Goal: Task Accomplishment & Management: Use online tool/utility

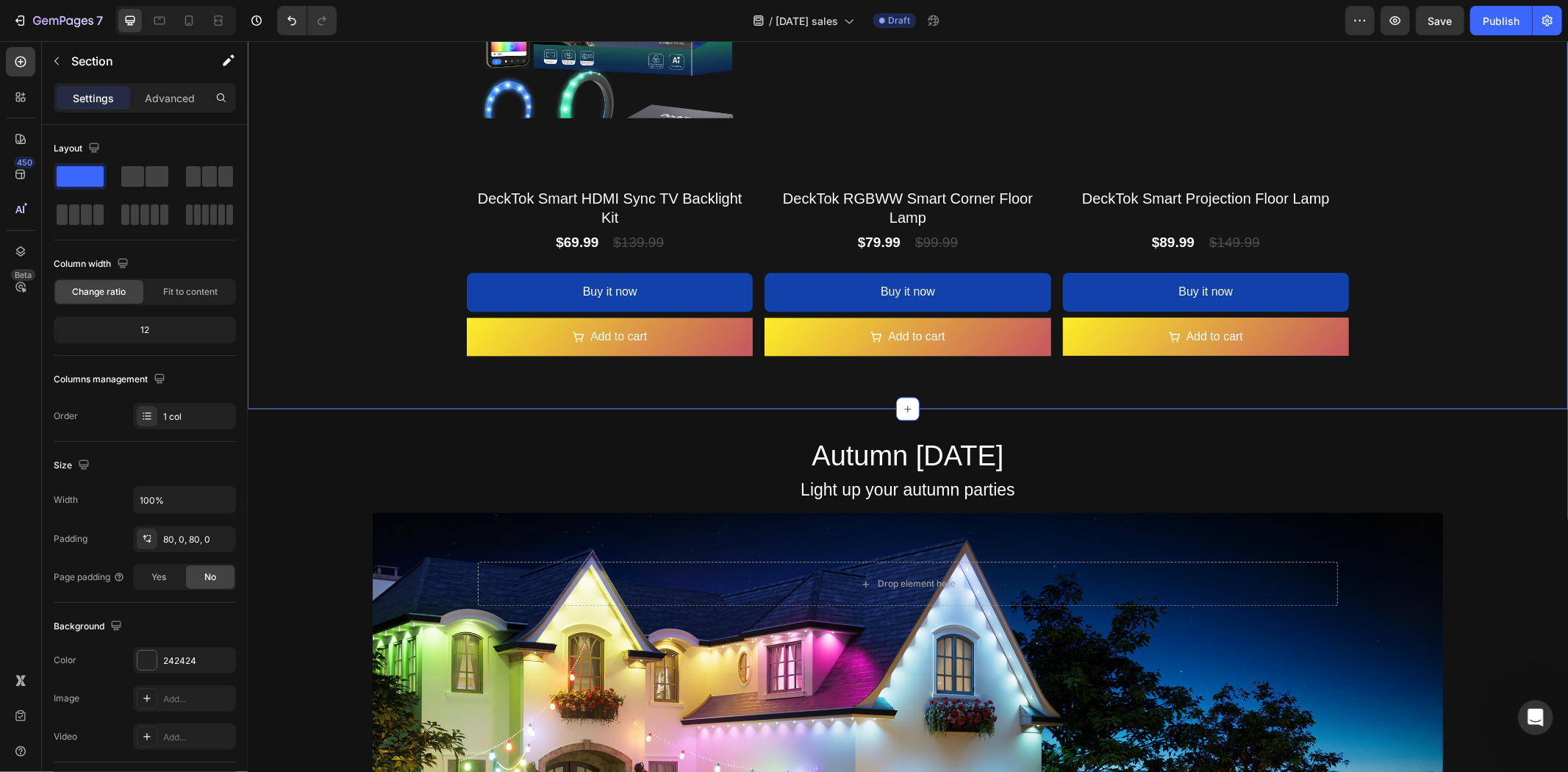
scroll to position [2797, 0]
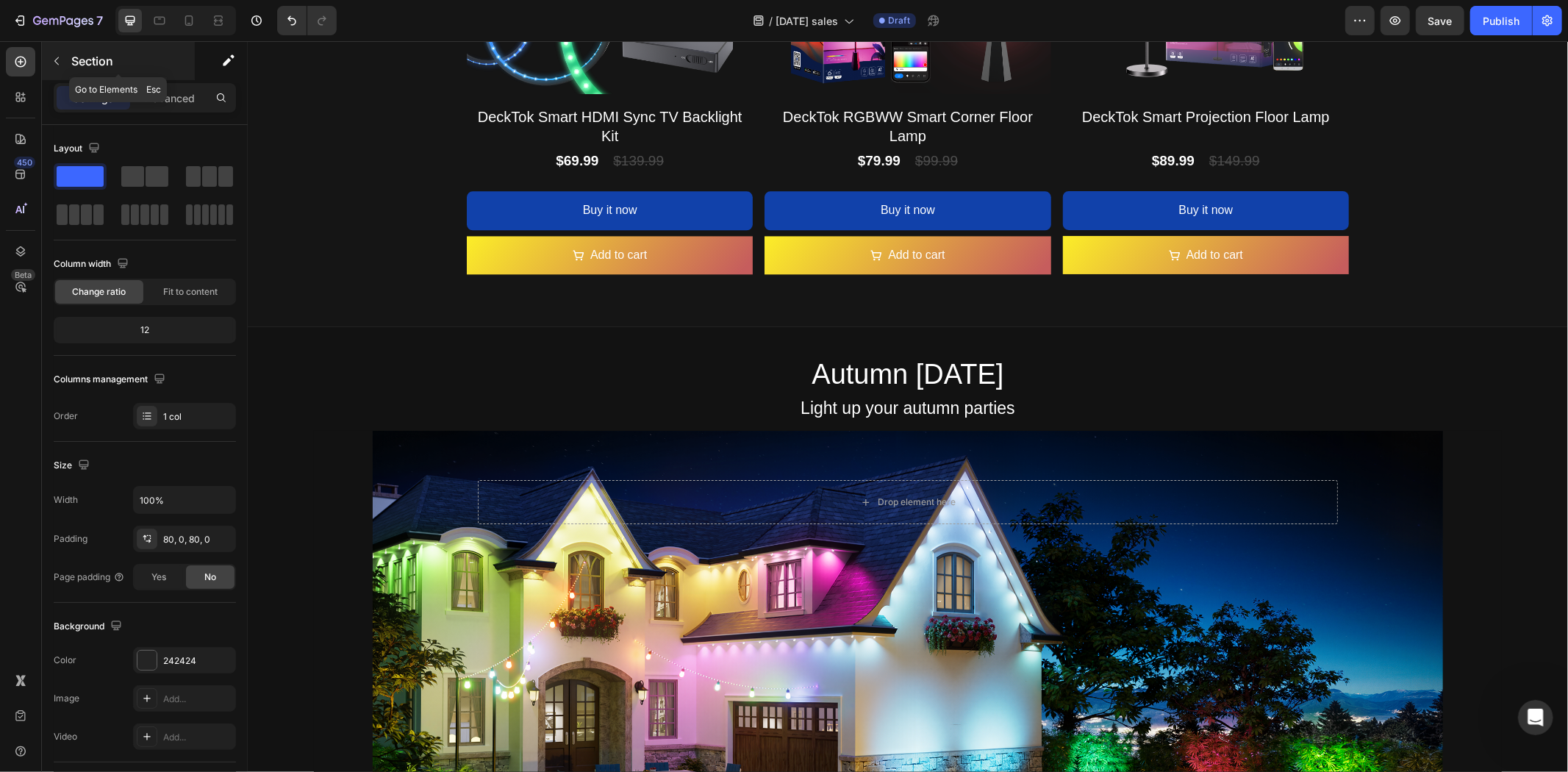
click at [67, 68] on button "button" at bounding box center [57, 61] width 24 height 24
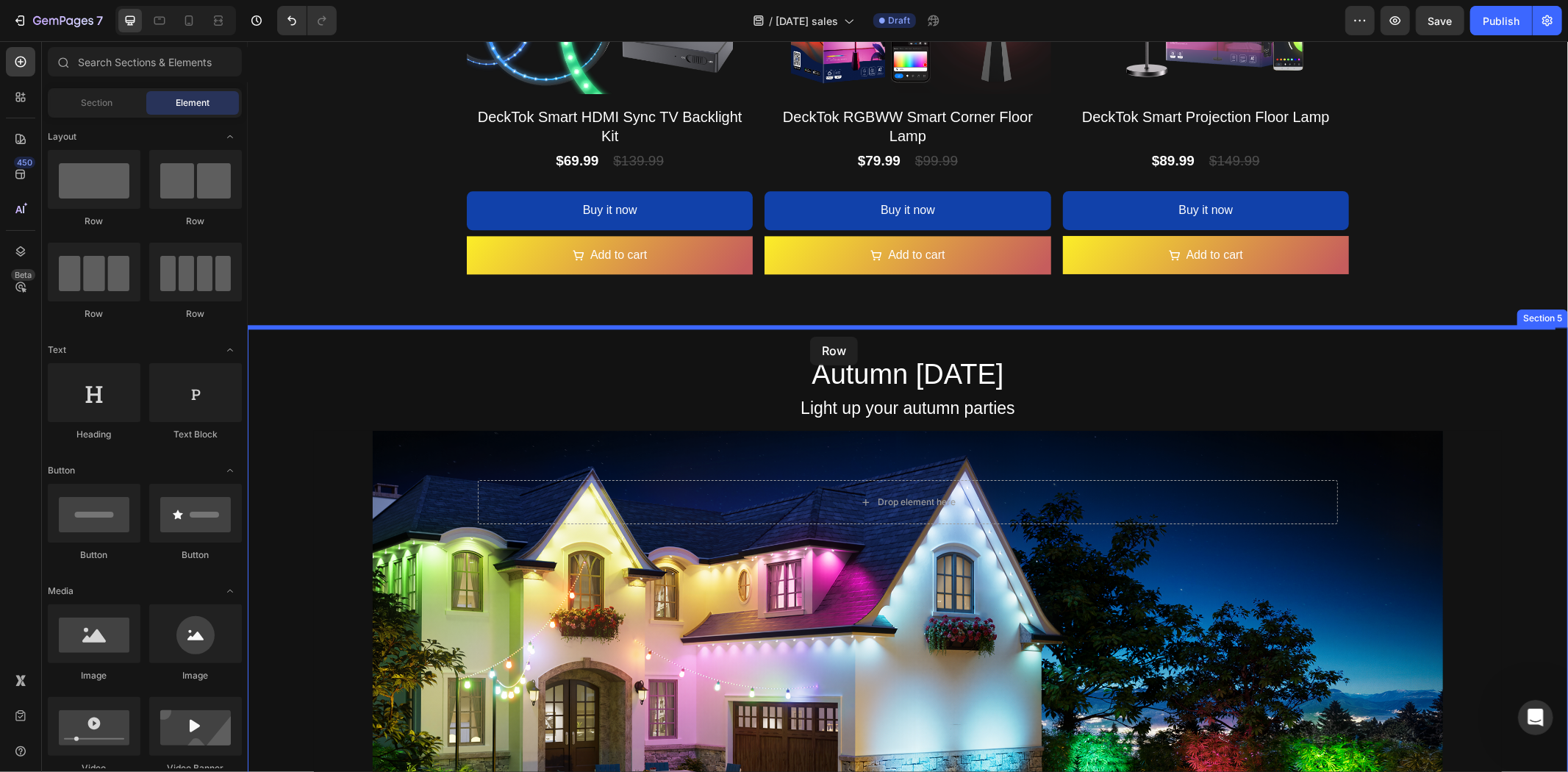
drag, startPoint x: 337, startPoint y: 219, endPoint x: 810, endPoint y: 336, distance: 487.3
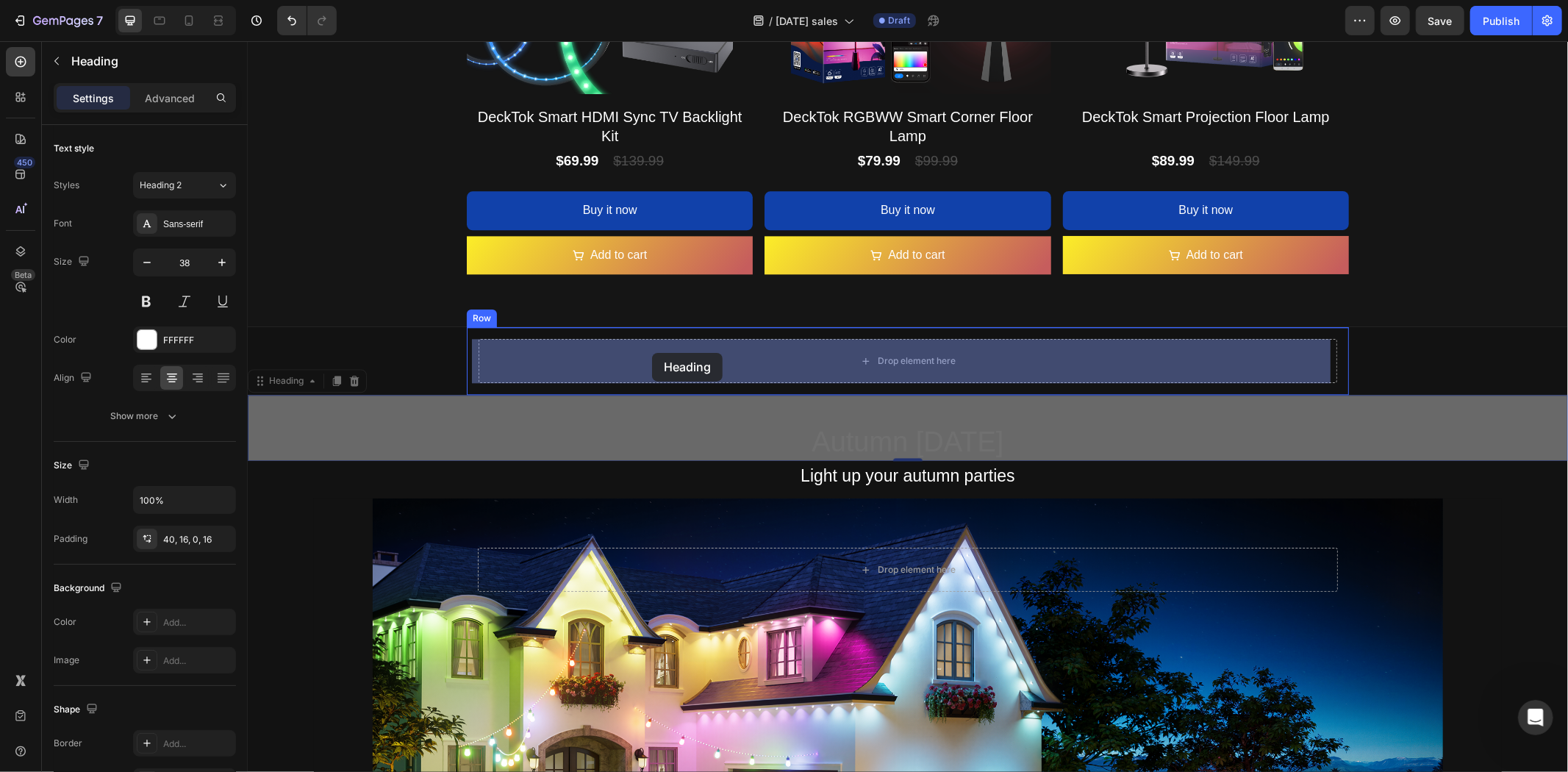
drag, startPoint x: 274, startPoint y: 383, endPoint x: 652, endPoint y: 352, distance: 379.3
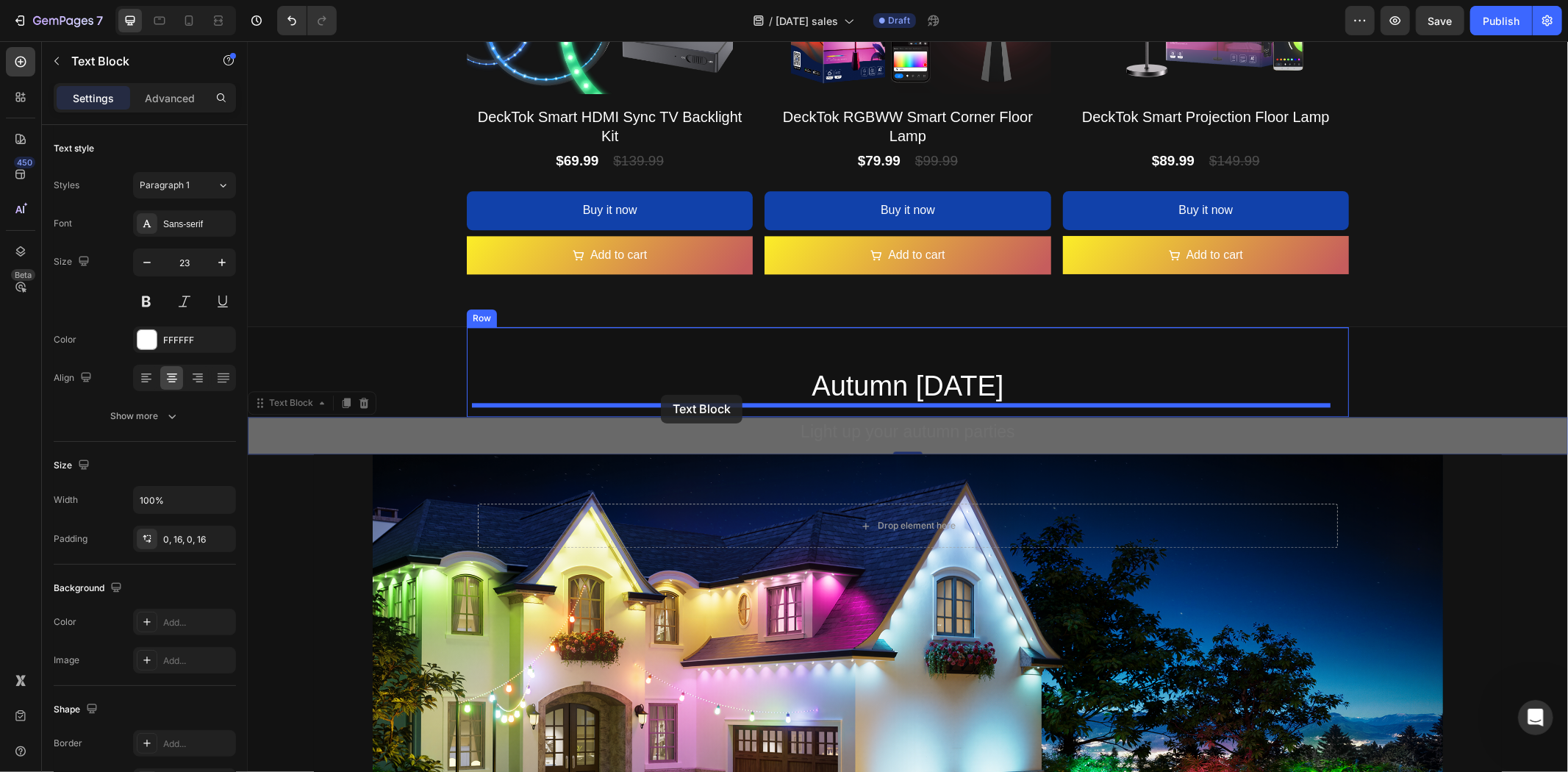
drag, startPoint x: 310, startPoint y: 410, endPoint x: 660, endPoint y: 394, distance: 350.4
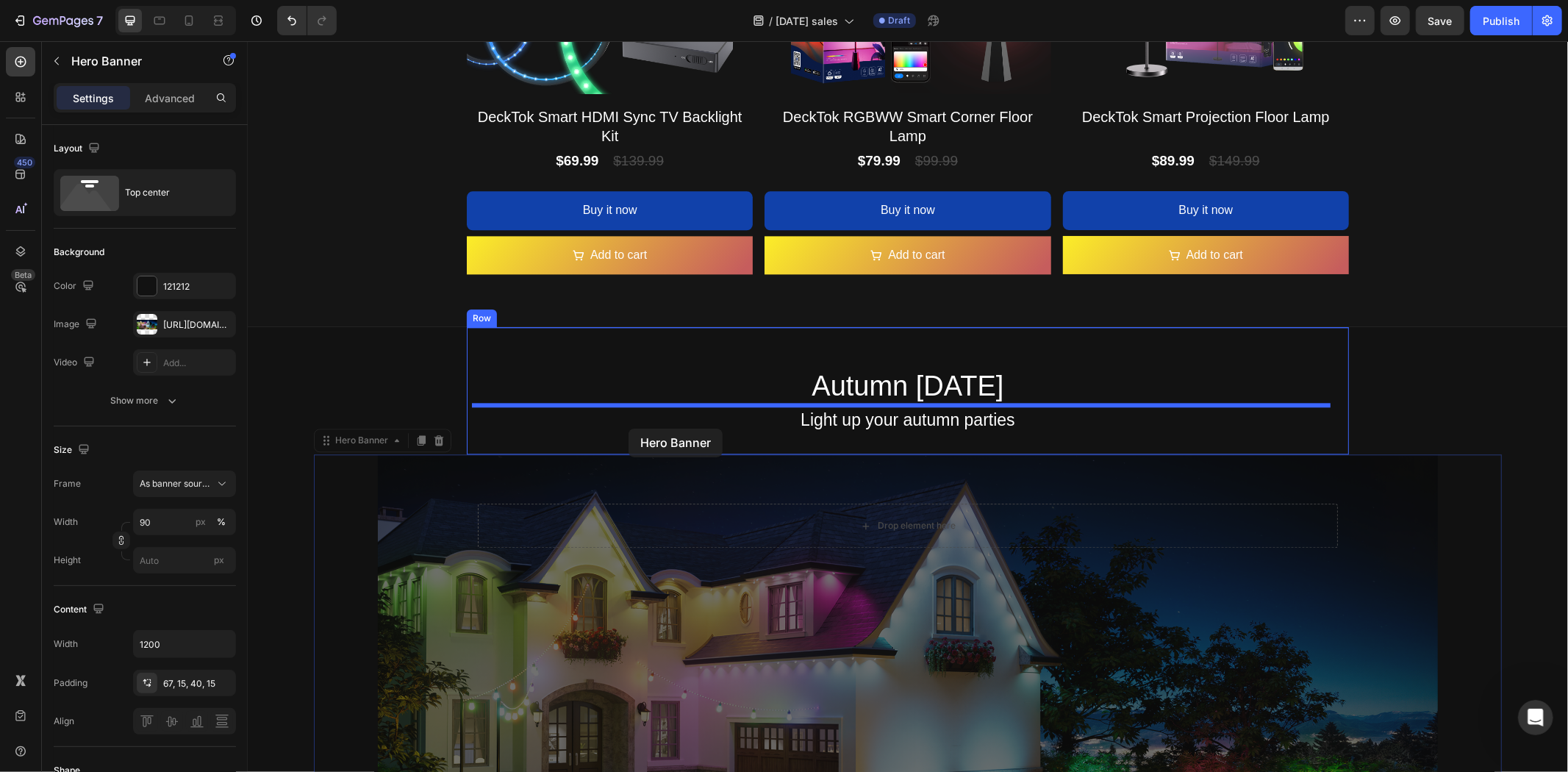
drag, startPoint x: 348, startPoint y: 442, endPoint x: 693, endPoint y: 419, distance: 345.8
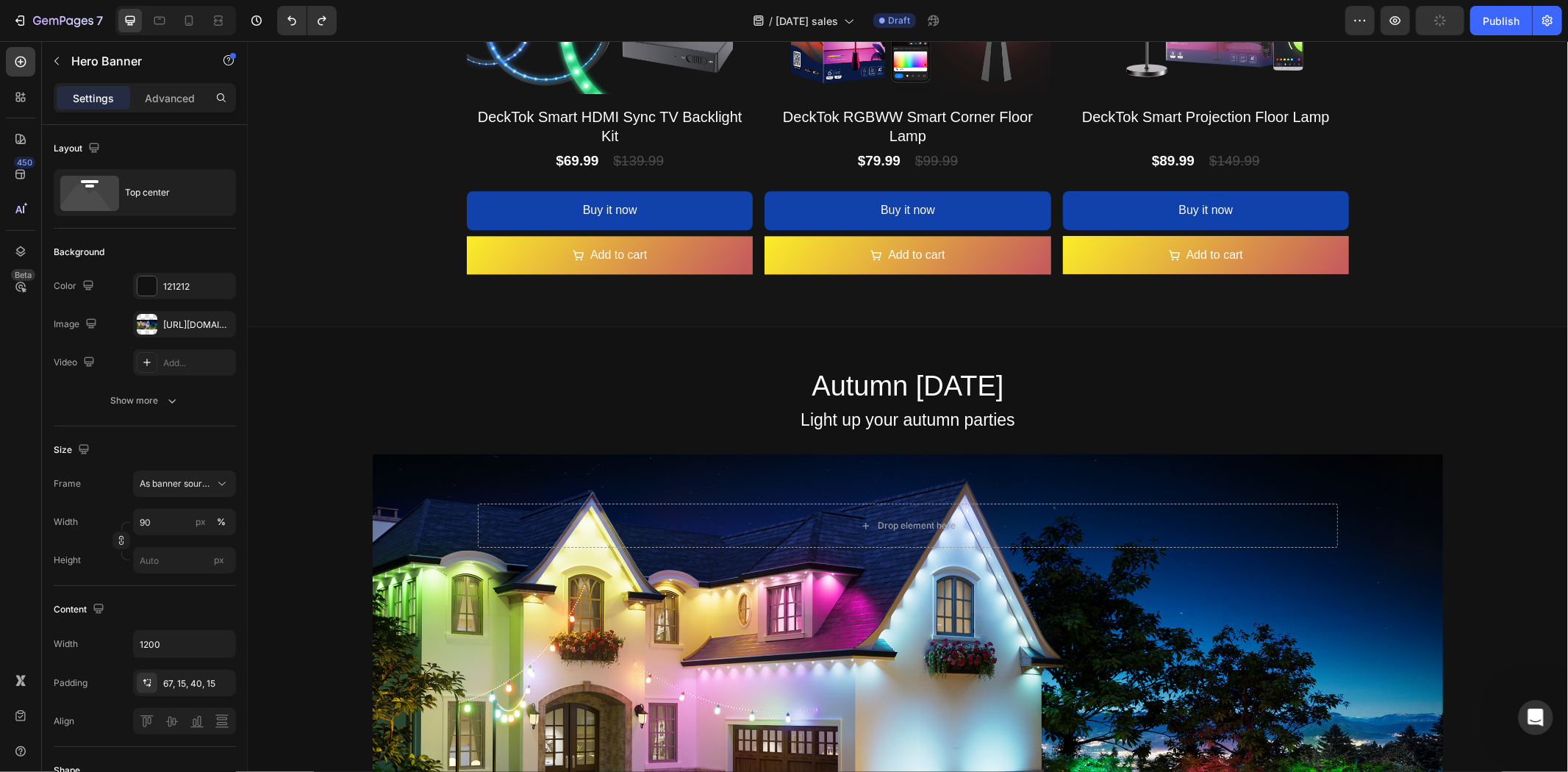
click at [325, 509] on div "Background Image" at bounding box center [907, 693] width 1188 height 480
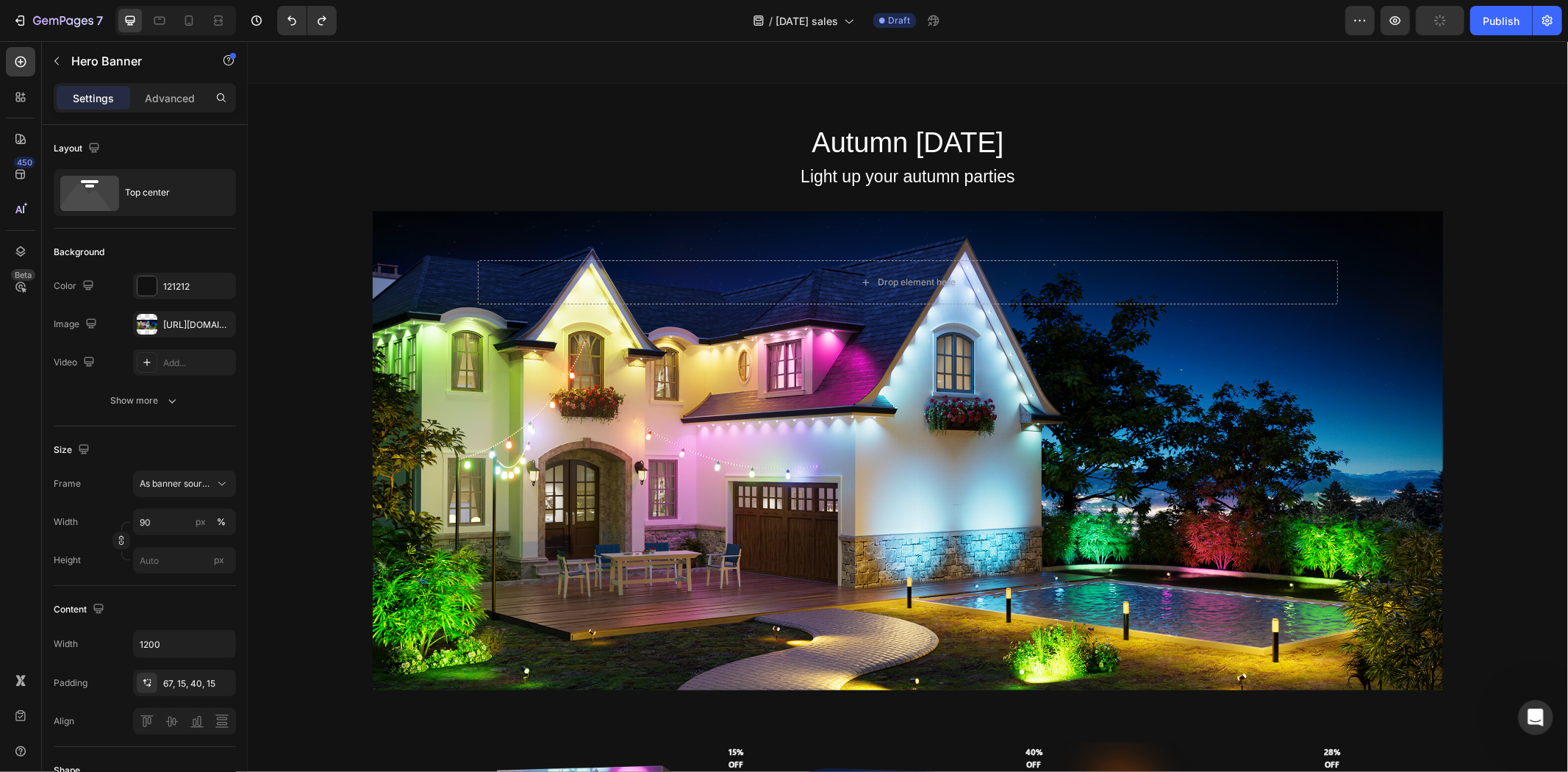
scroll to position [3043, 0]
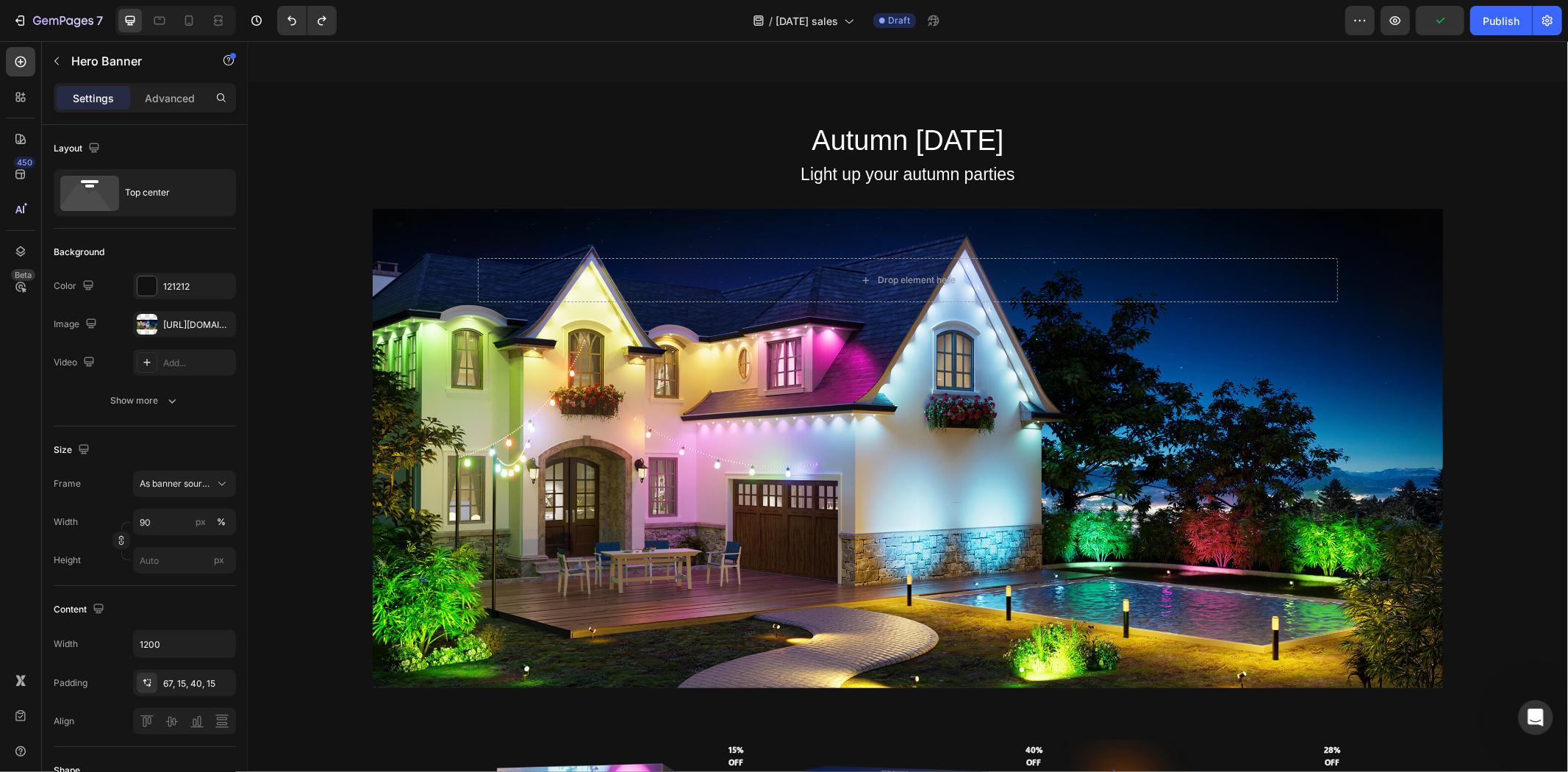
click at [311, 415] on div "Enjoy the warm autumn light Text Block Autumn [DATE] Heading Light up your autu…" at bounding box center [907, 651] width 1321 height 1142
click at [269, 394] on div "Enjoy the warm autumn light Text Block Autumn [DATE] Heading Light up your autu…" at bounding box center [907, 651] width 1321 height 1142
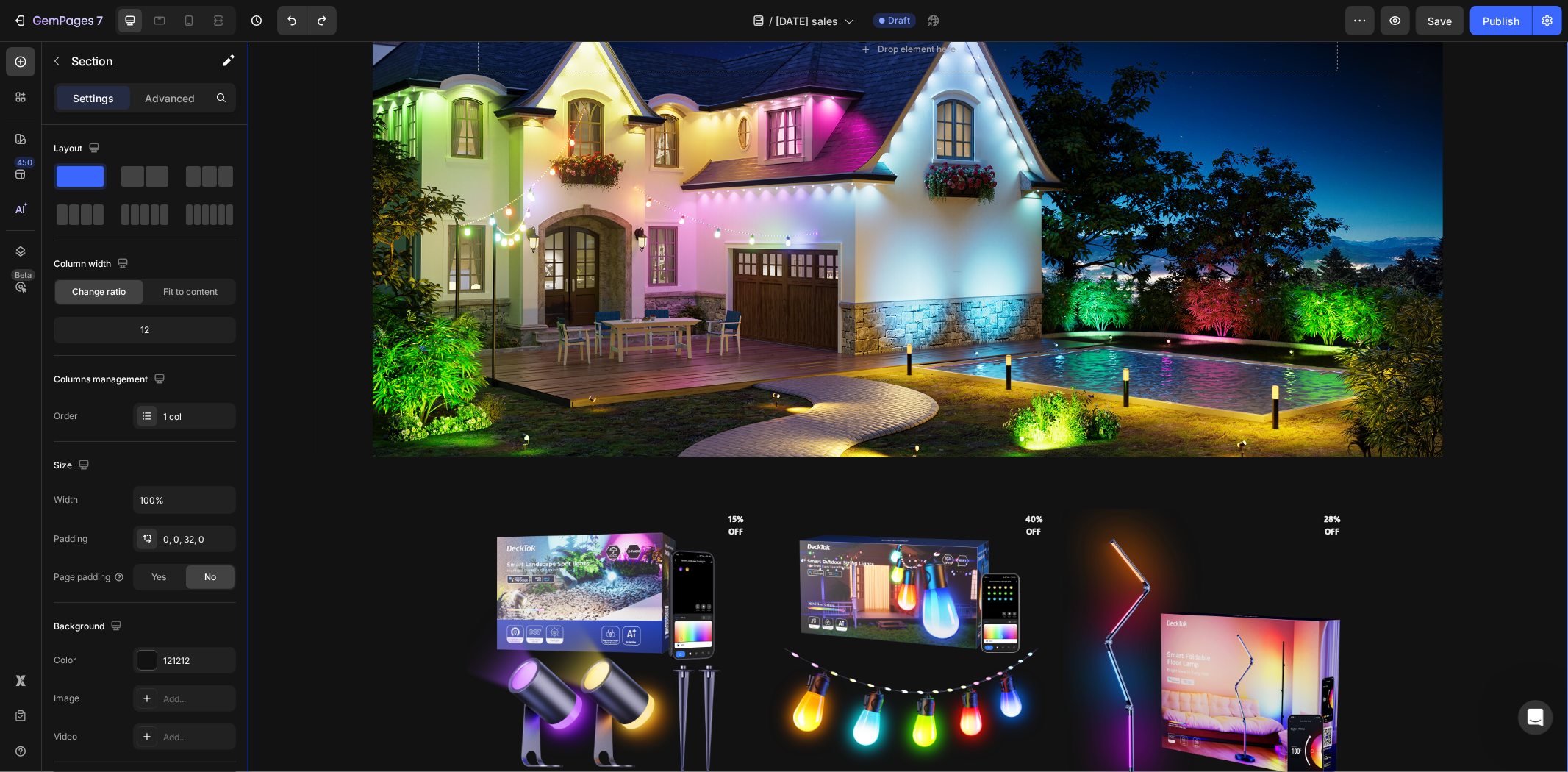
scroll to position [3369, 0]
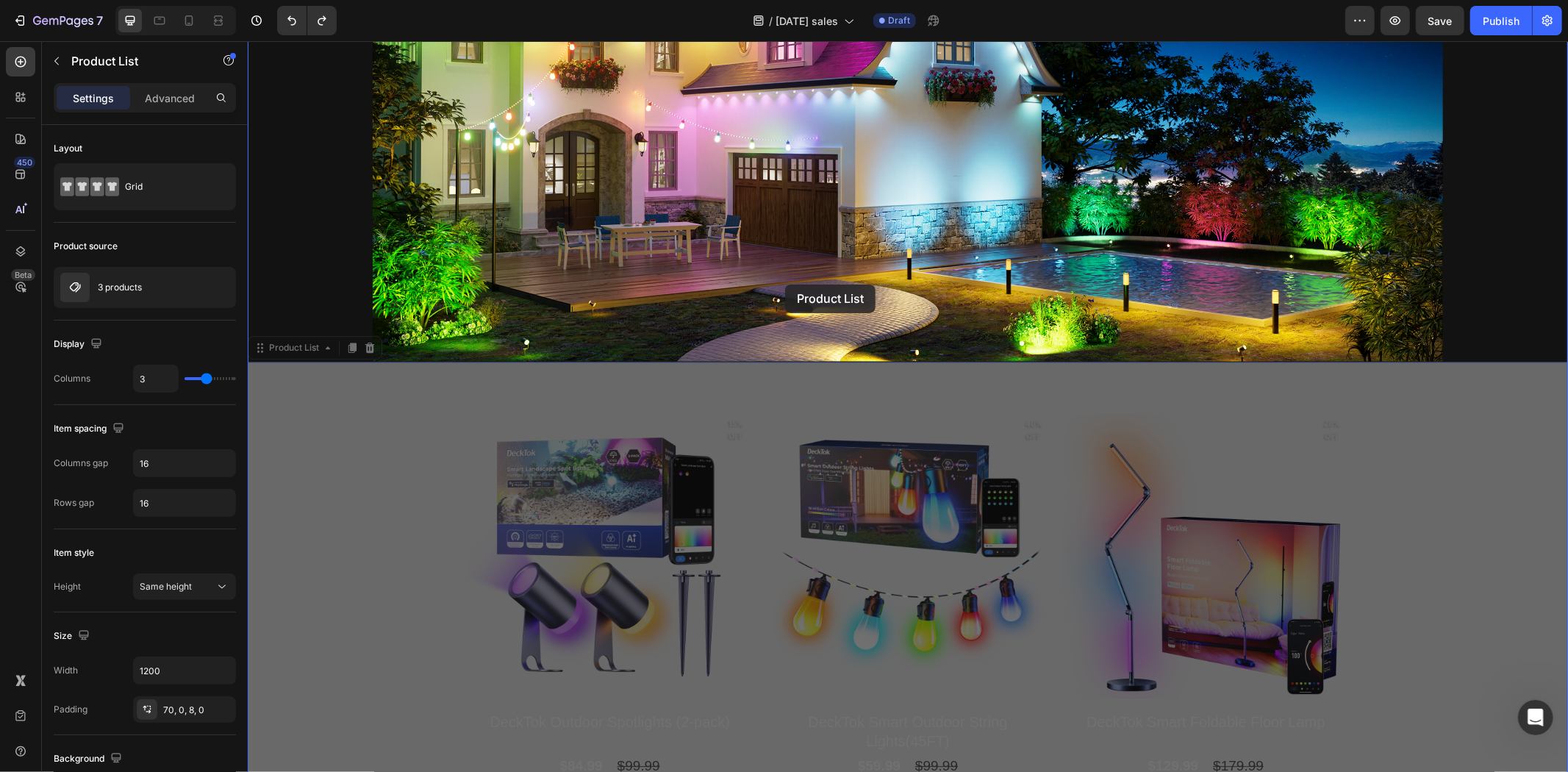
drag, startPoint x: 283, startPoint y: 347, endPoint x: 785, endPoint y: 284, distance: 505.9
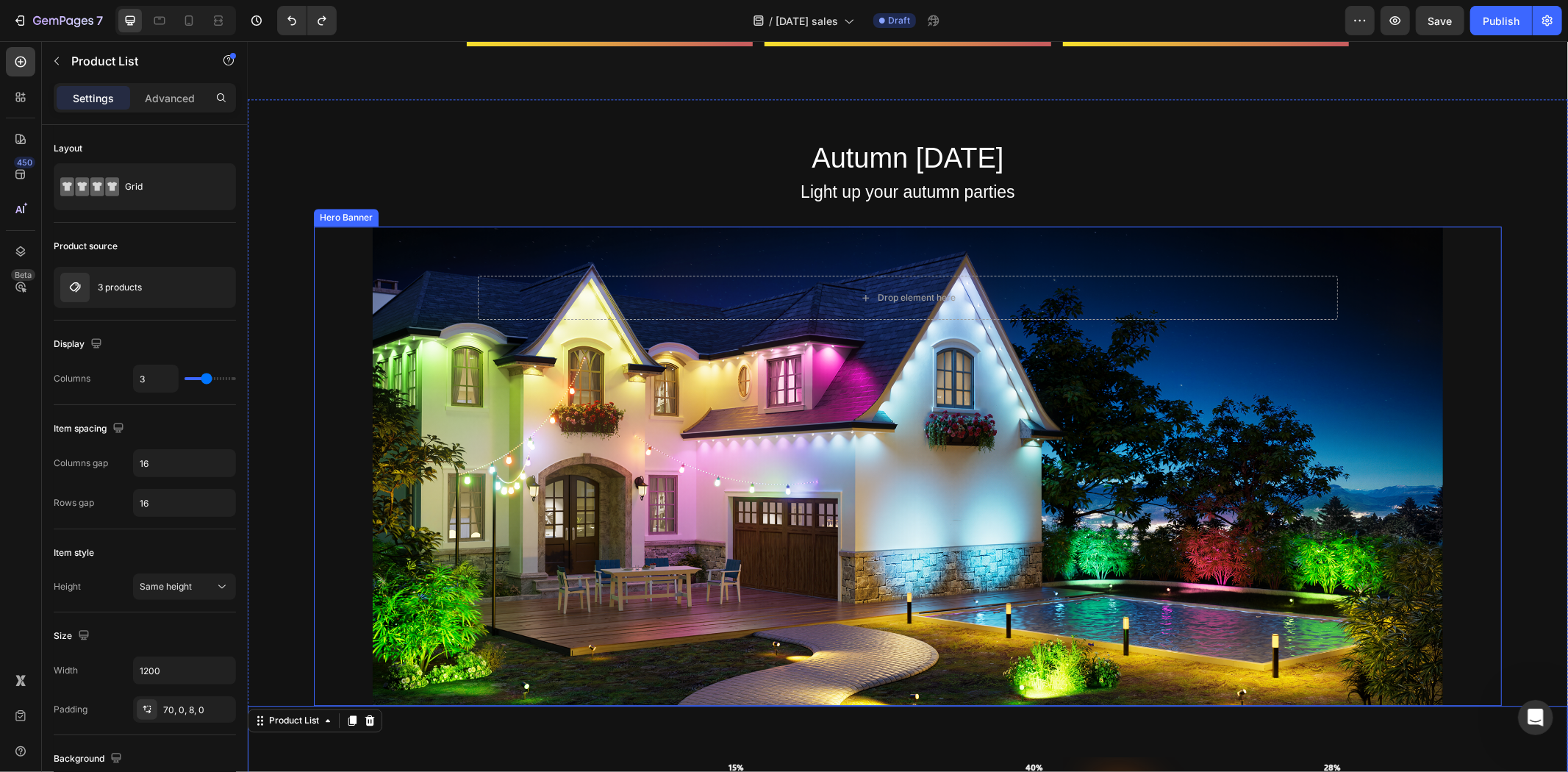
scroll to position [2997, 0]
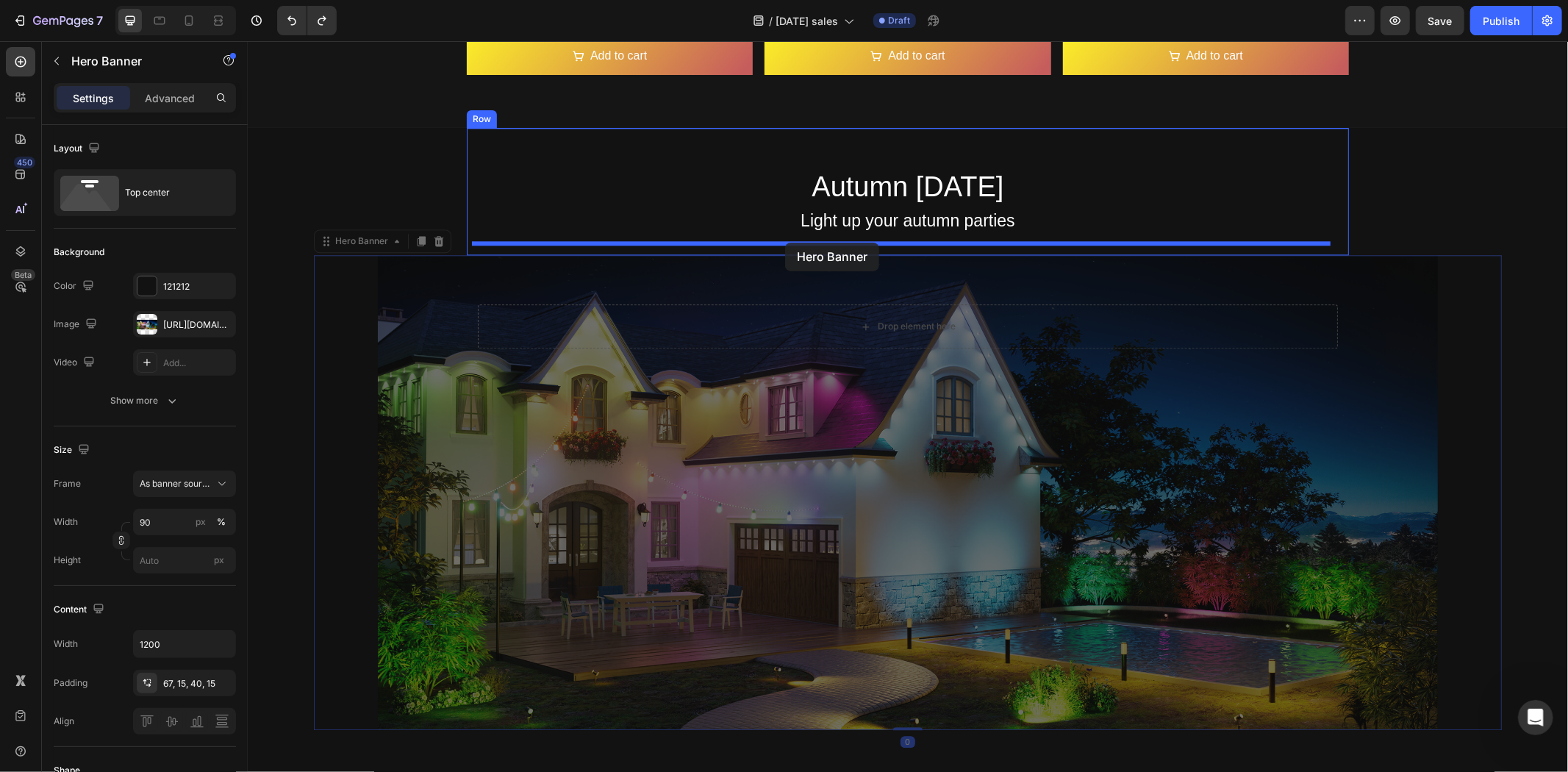
drag, startPoint x: 349, startPoint y: 245, endPoint x: 785, endPoint y: 242, distance: 436.0
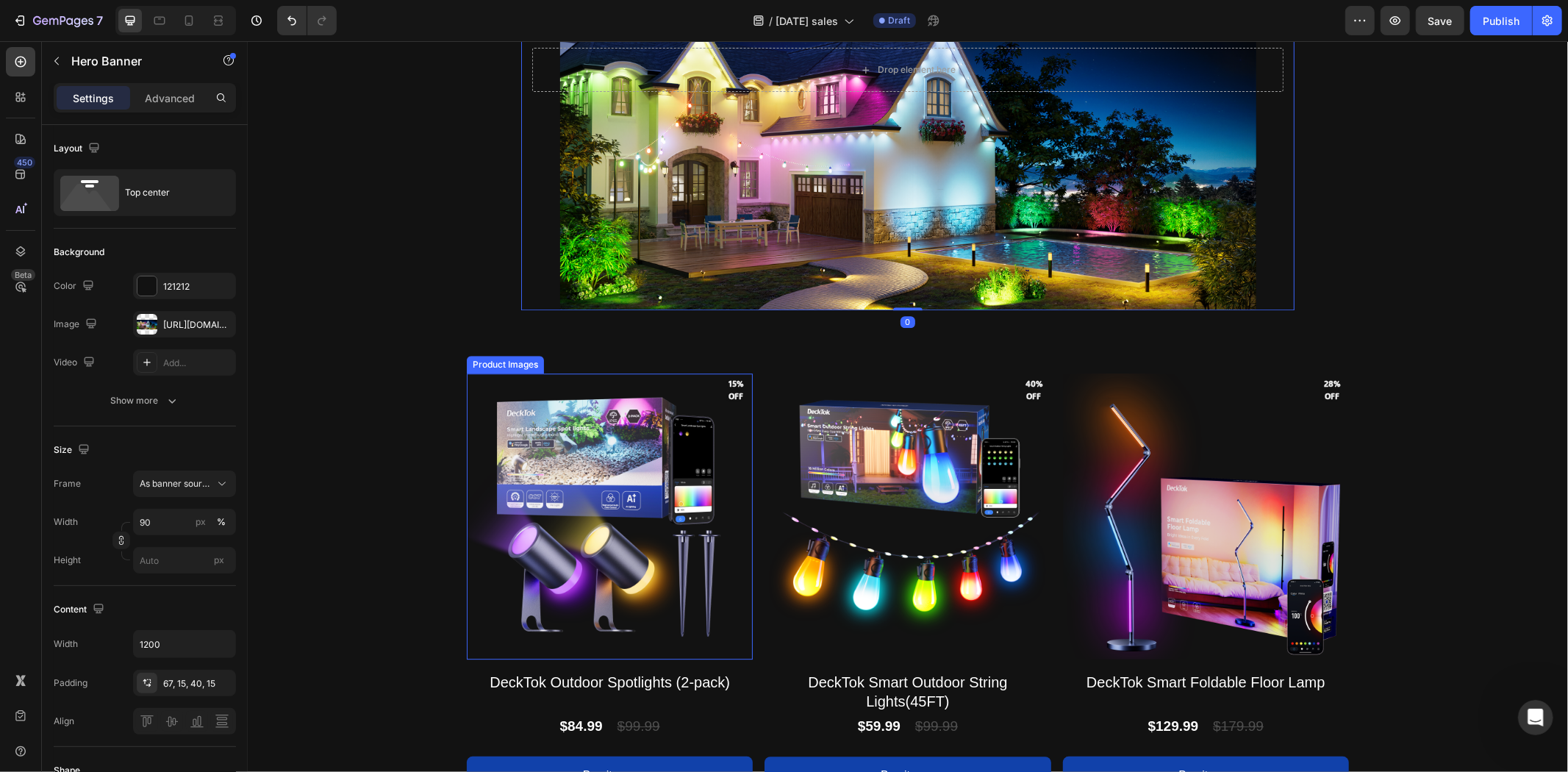
scroll to position [3242, 0]
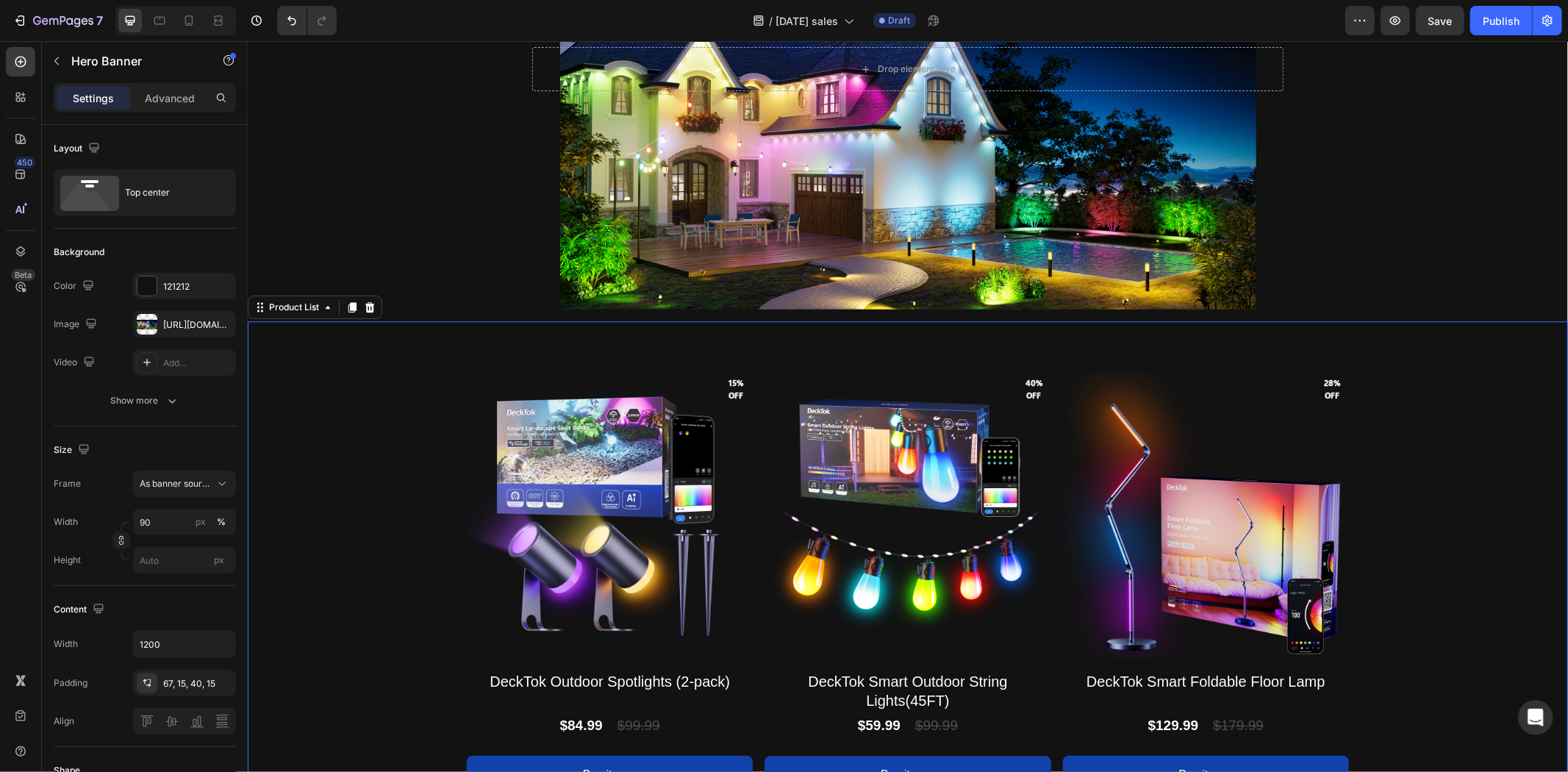
click at [376, 446] on div "Product Images 15% off Product Badge 15% off Product Badge DeckTok Outdoor Spot…" at bounding box center [907, 588] width 1321 height 535
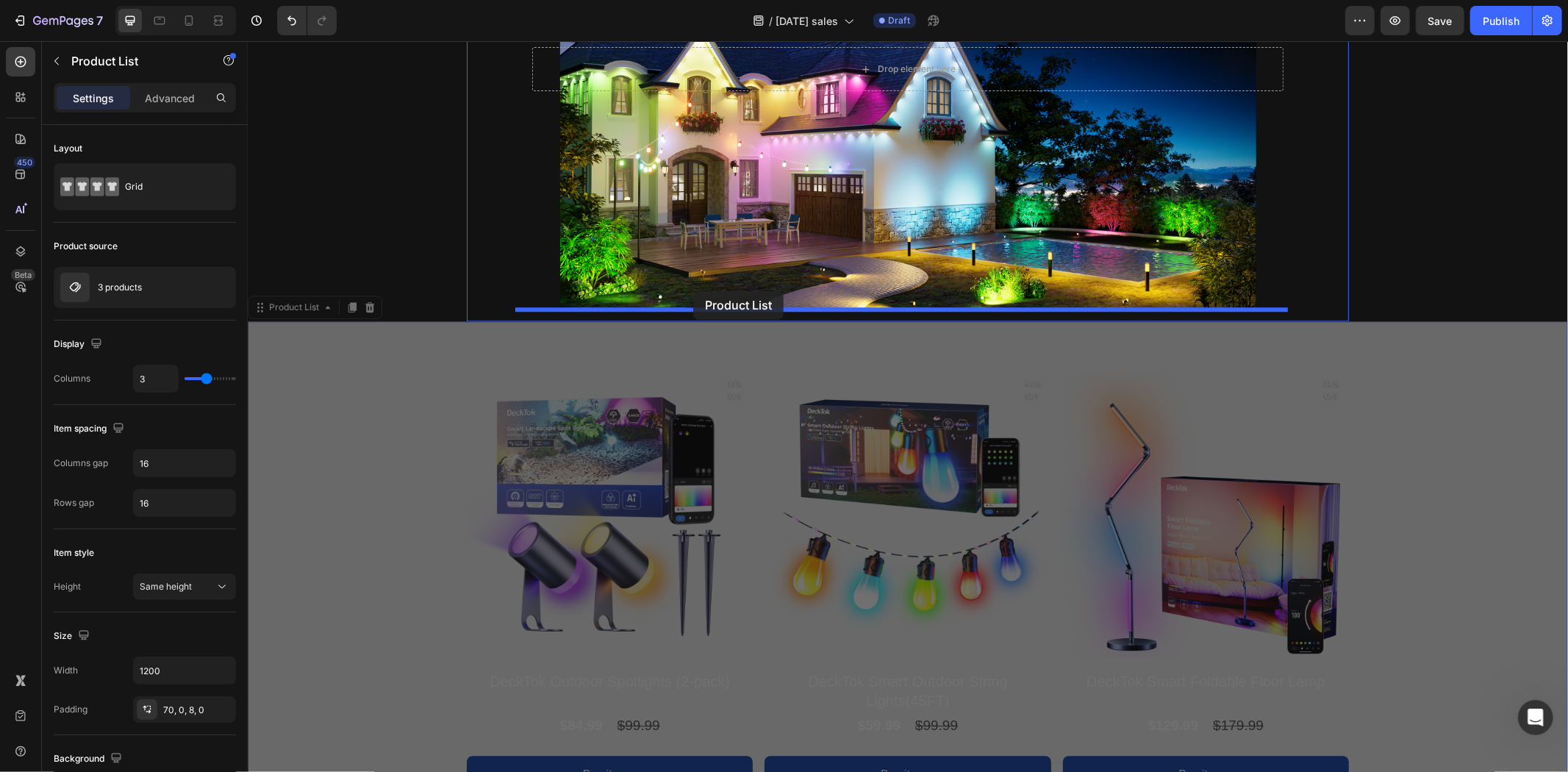
drag, startPoint x: 294, startPoint y: 312, endPoint x: 693, endPoint y: 290, distance: 399.6
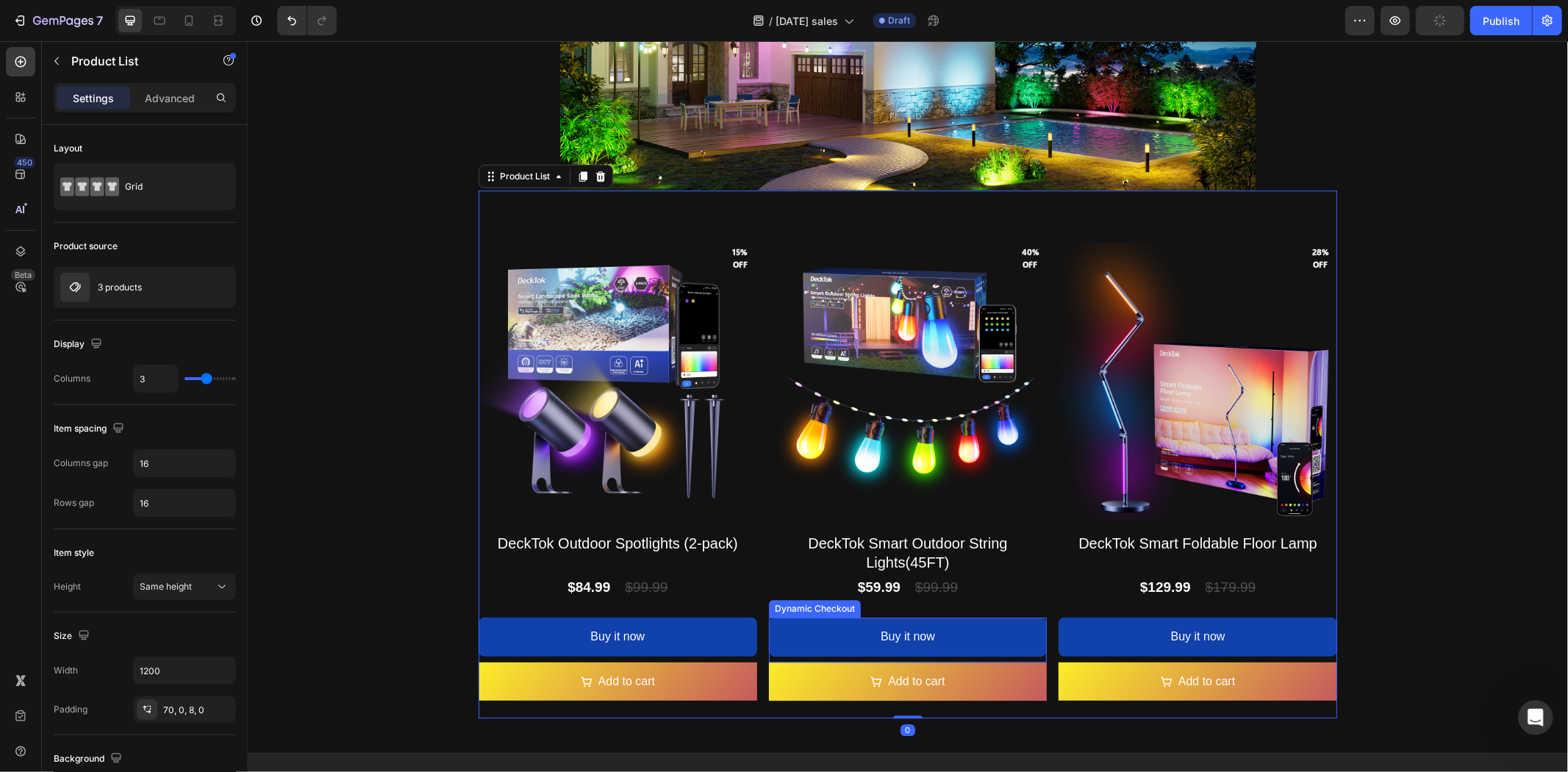
scroll to position [3487, 0]
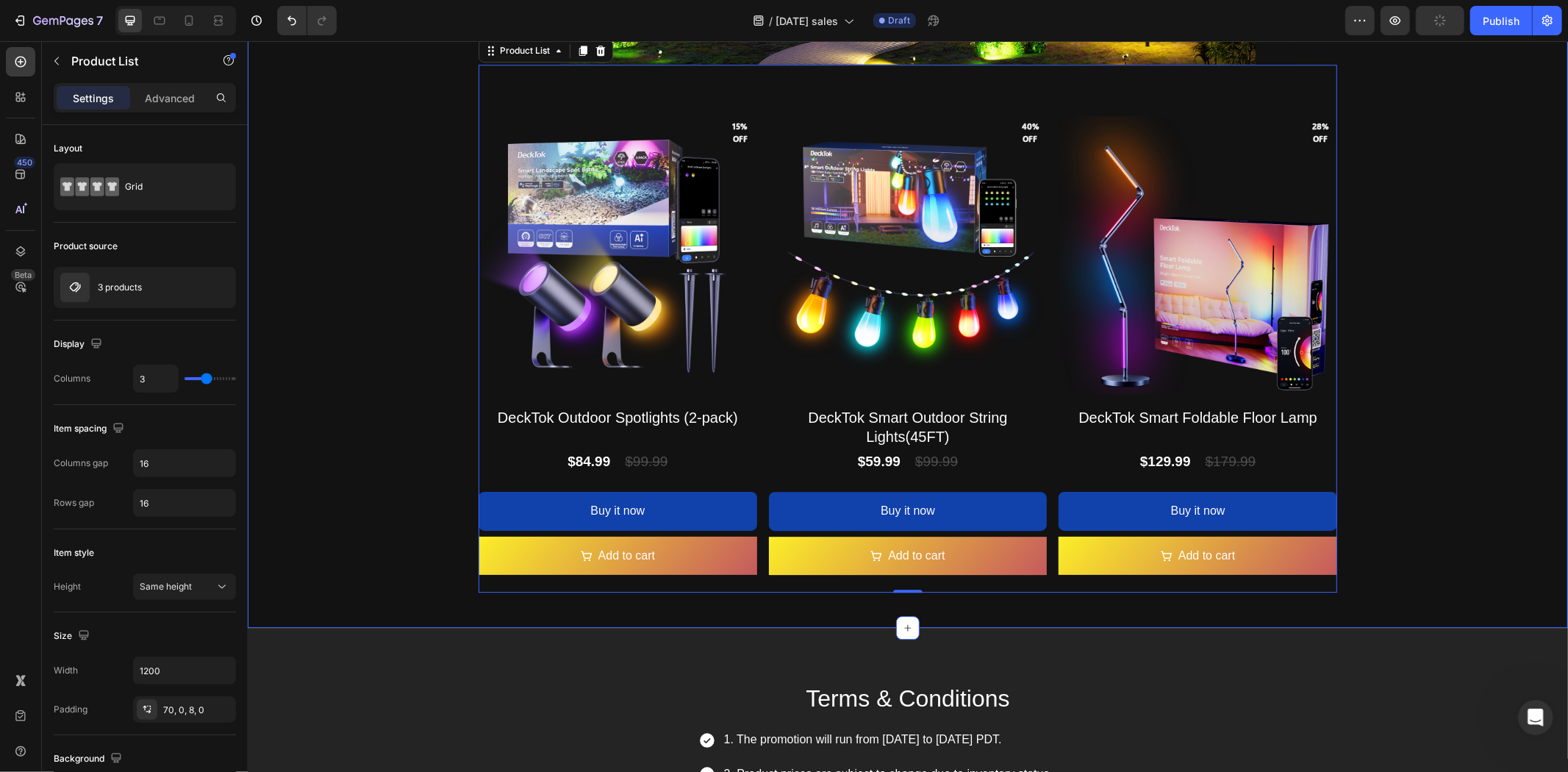
click at [1548, 480] on div "Enjoy the warm autumn light Text Block Autumn [DATE] Heading Light up your autu…" at bounding box center [907, 120] width 1321 height 966
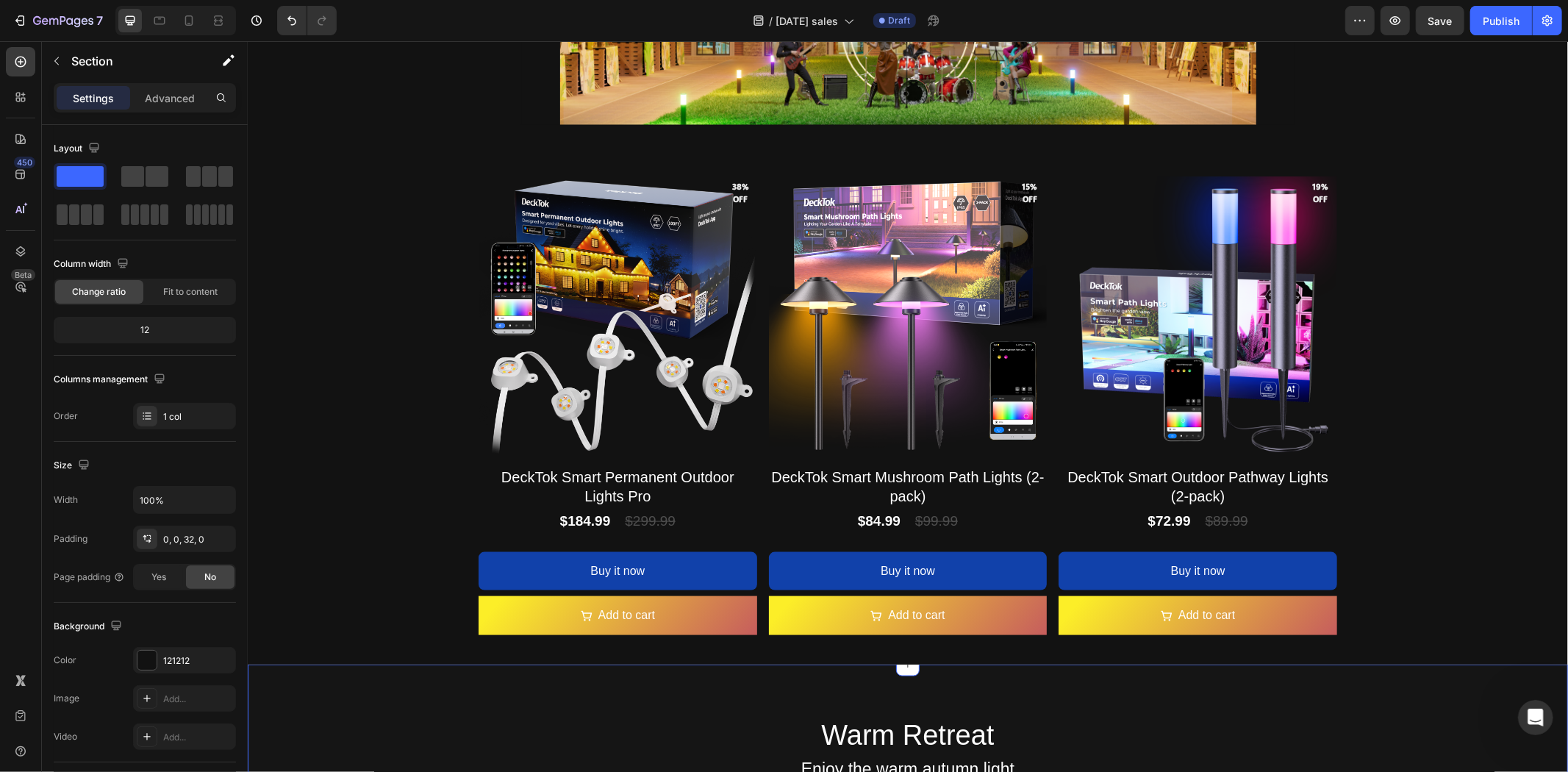
scroll to position [1364, 0]
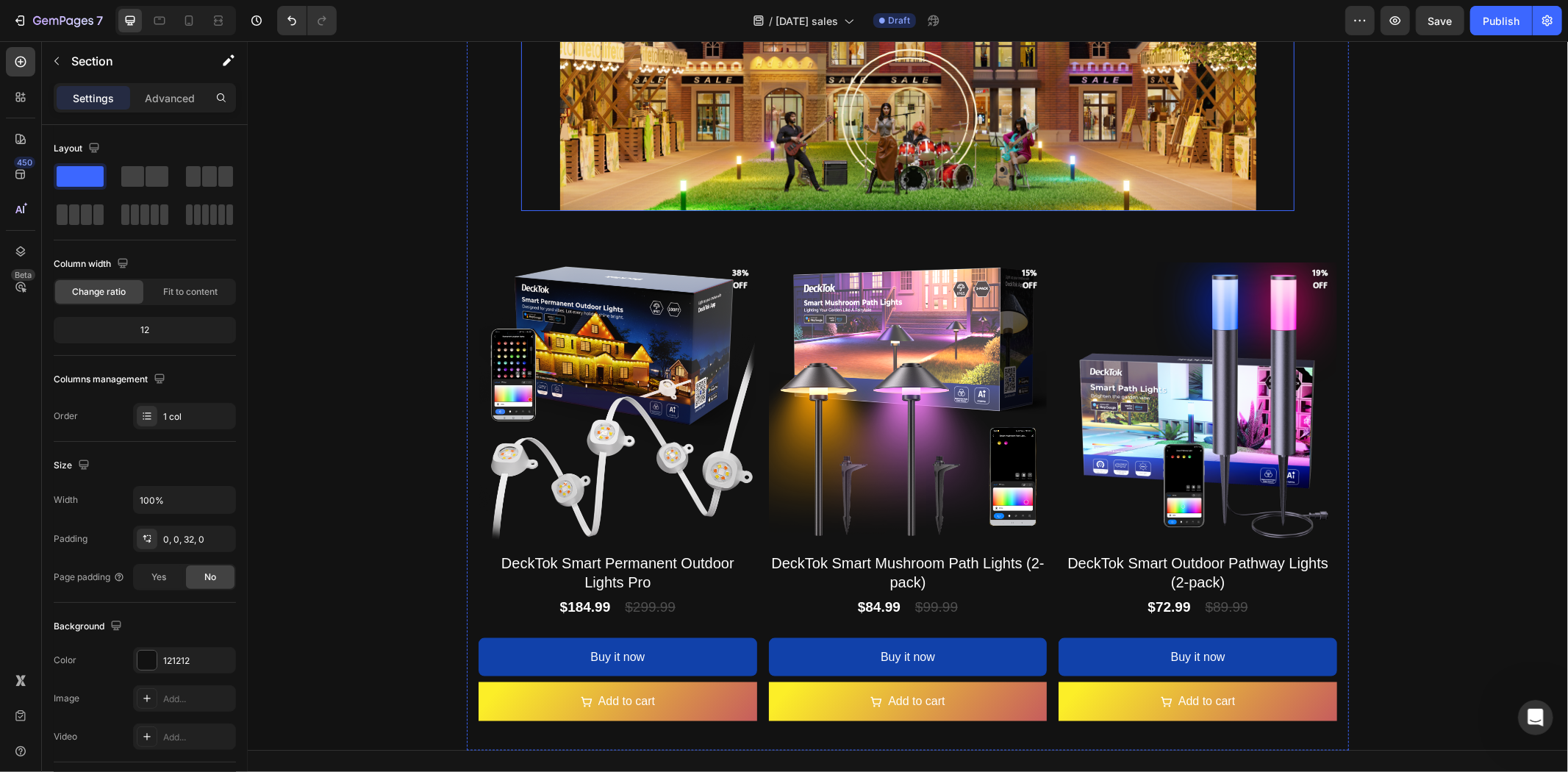
click at [769, 132] on div "Background Image" at bounding box center [906, 55] width 772 height 312
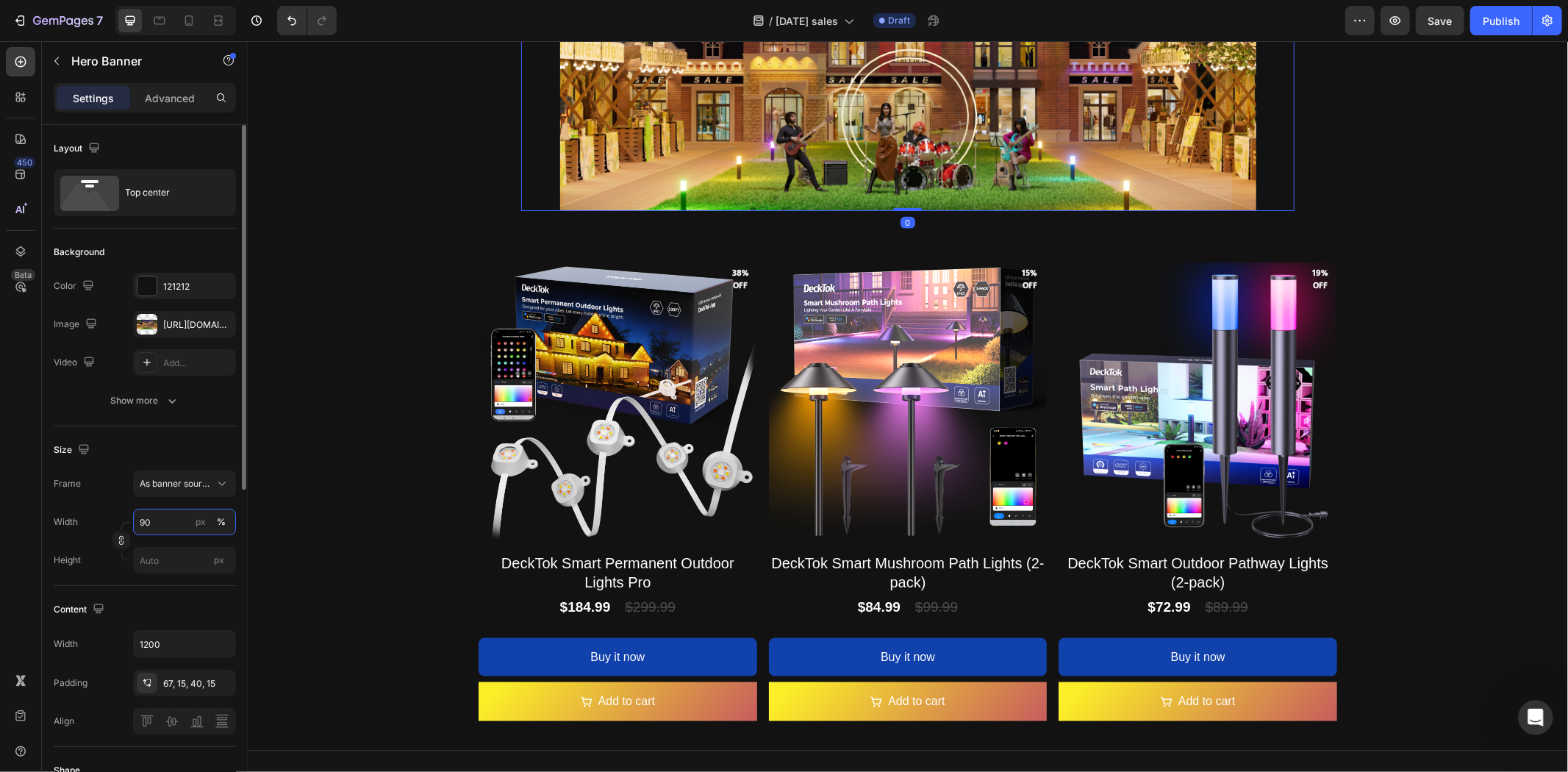
click at [159, 514] on input "90" at bounding box center [184, 522] width 103 height 27
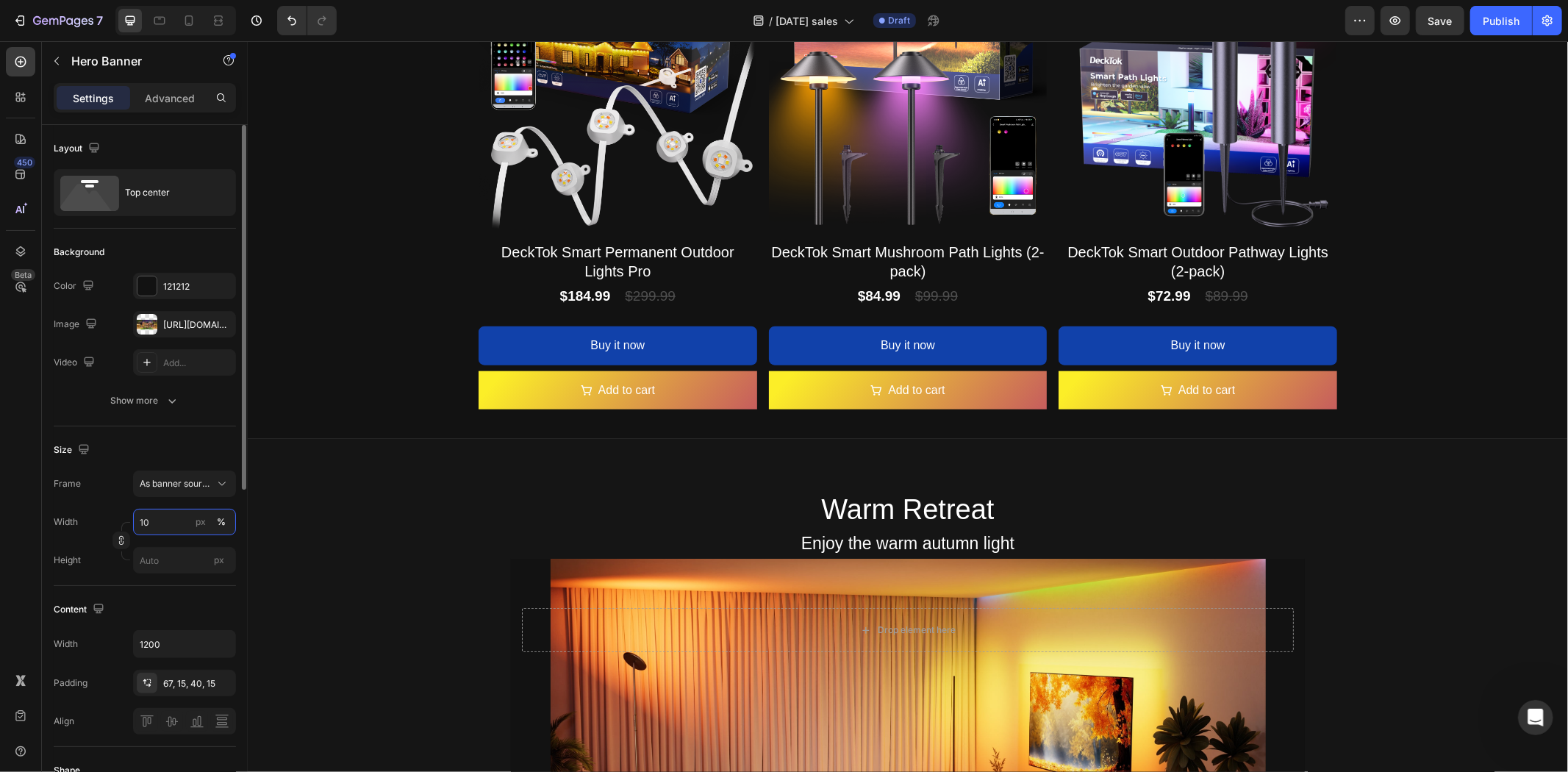
type input "100"
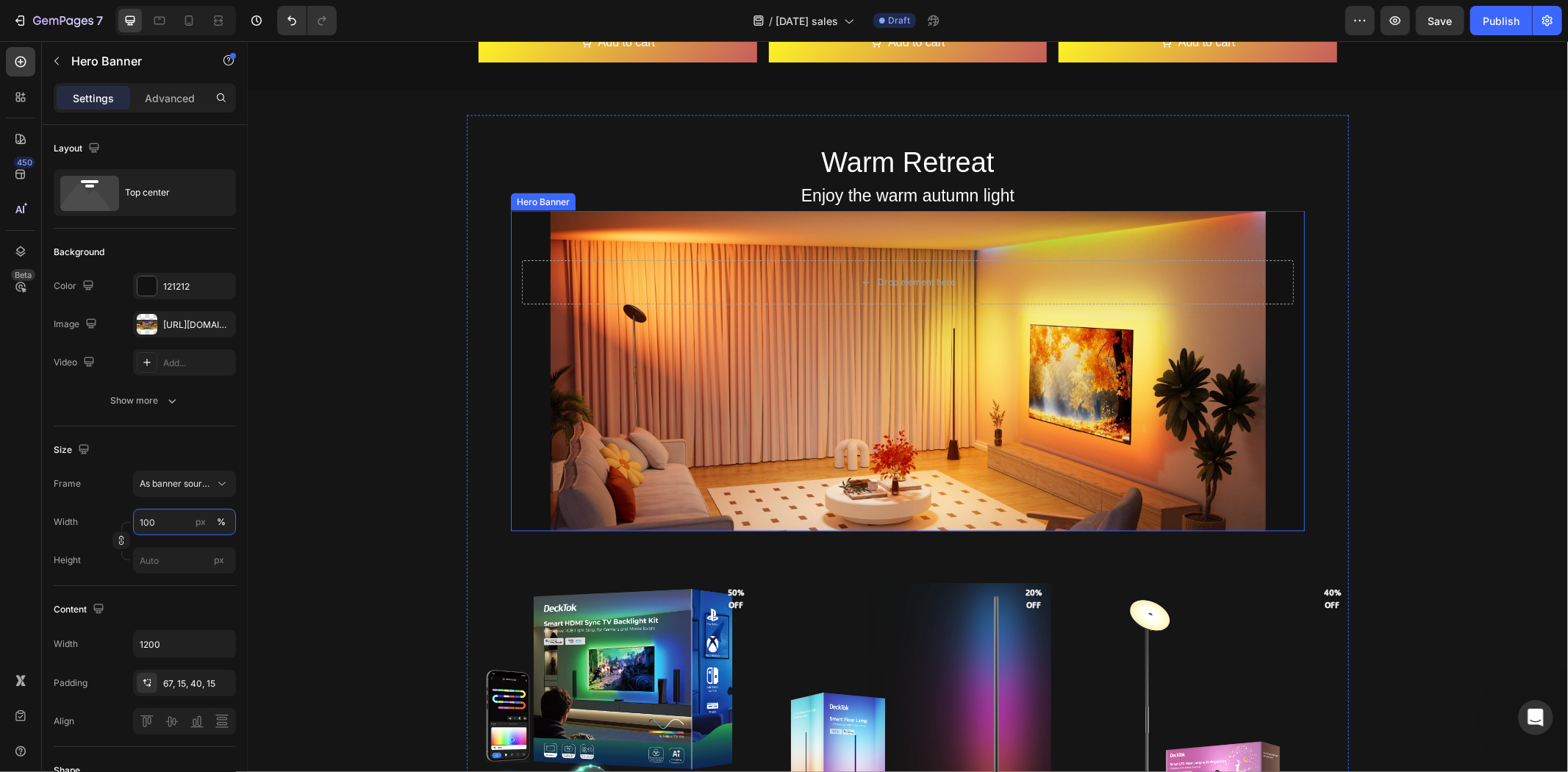
scroll to position [2099, 0]
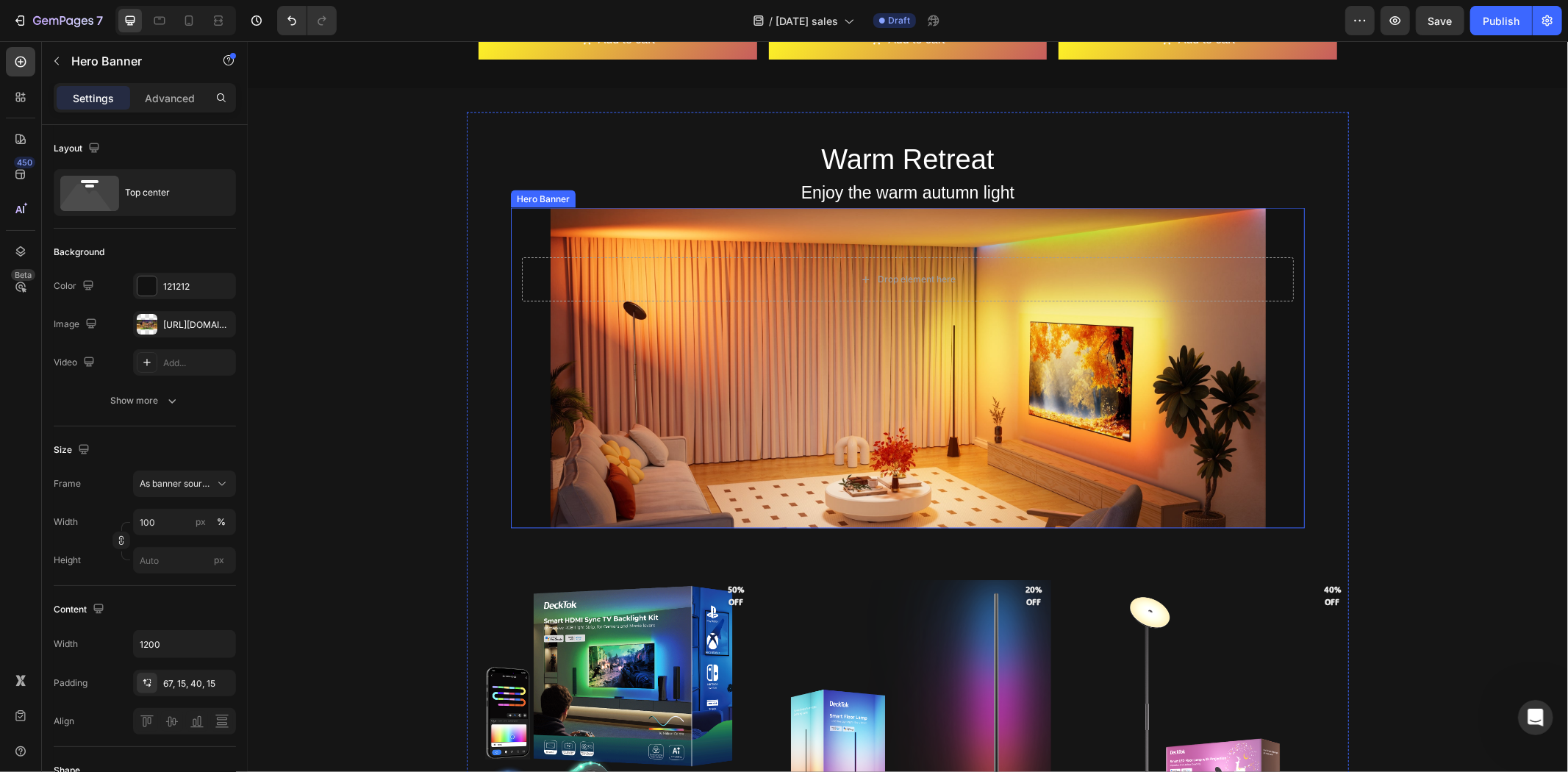
click at [707, 376] on div "Background Image" at bounding box center [906, 367] width 794 height 320
click at [165, 518] on input "90" at bounding box center [184, 522] width 103 height 27
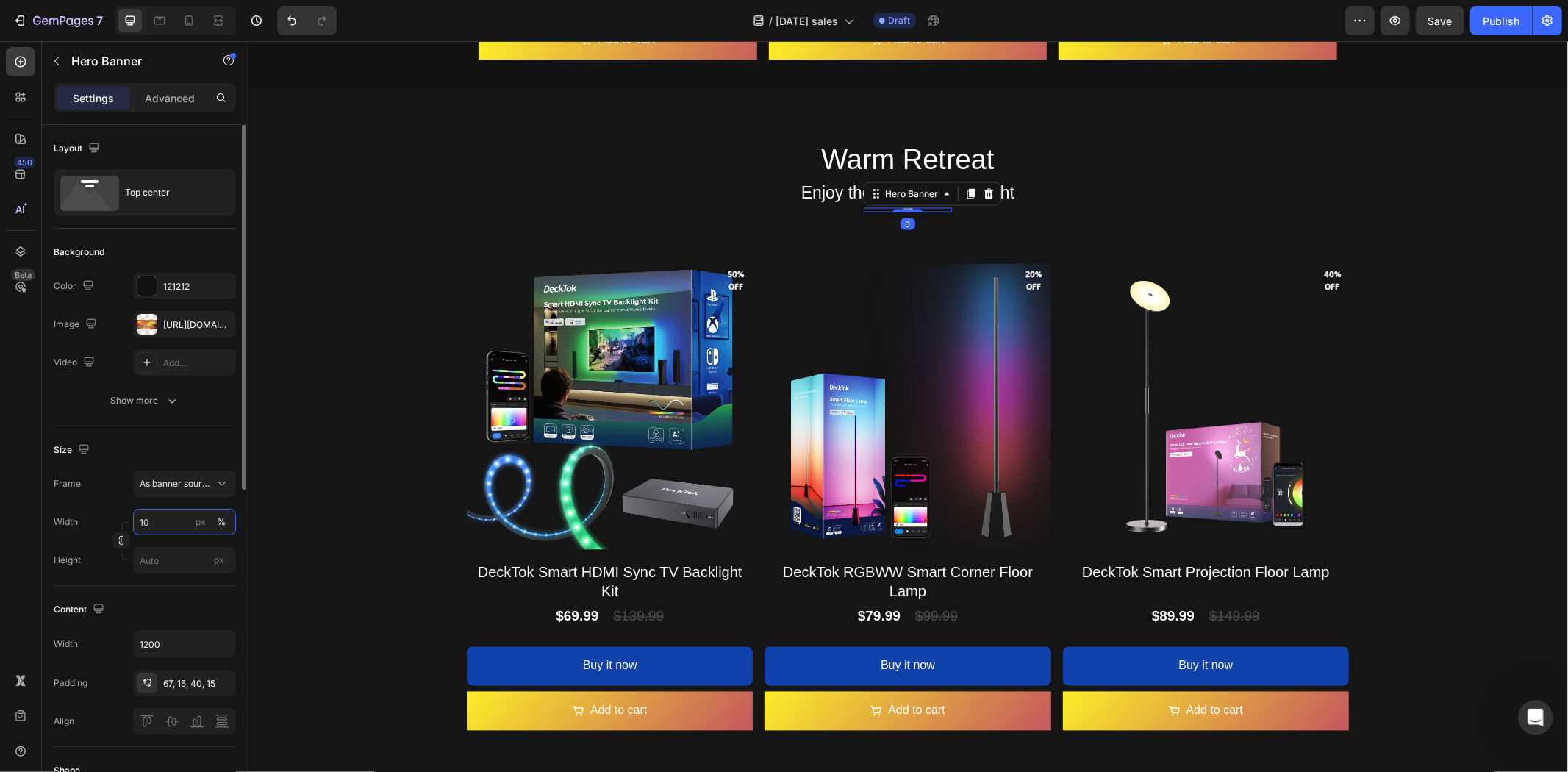
type input "100"
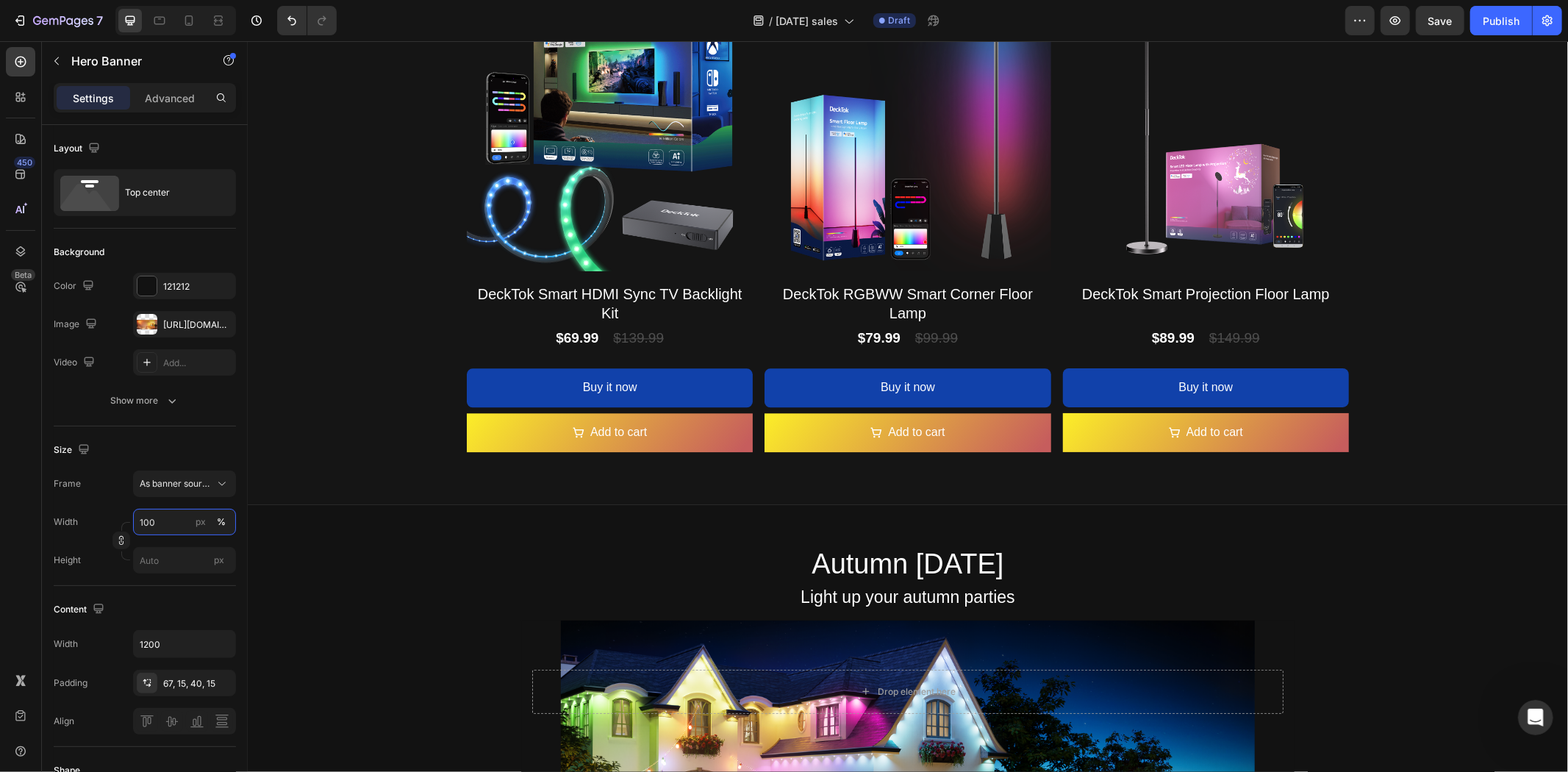
scroll to position [2997, 0]
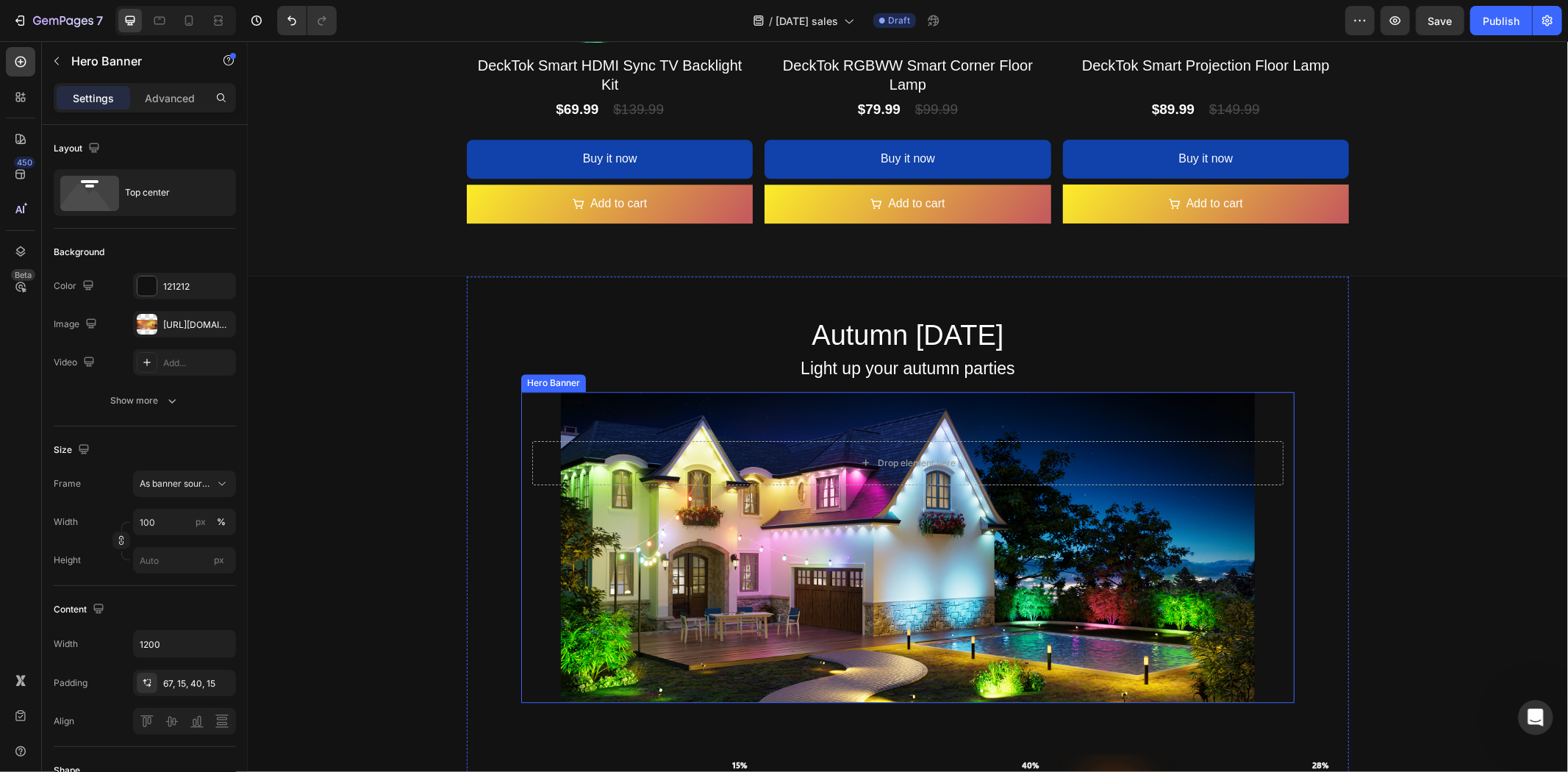
click at [710, 521] on div "Background Image" at bounding box center [906, 547] width 772 height 312
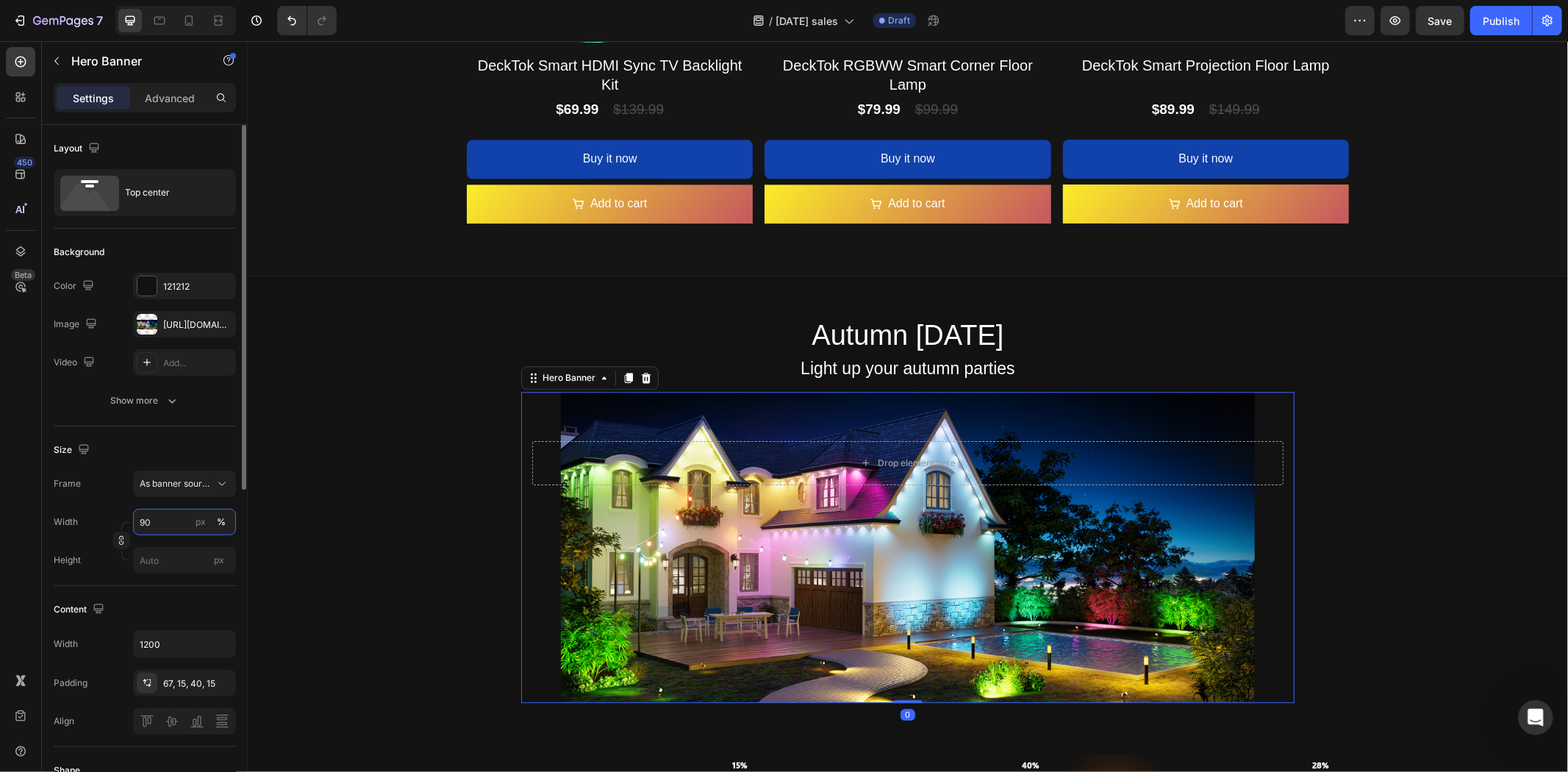
click at [169, 525] on input "90" at bounding box center [184, 522] width 103 height 27
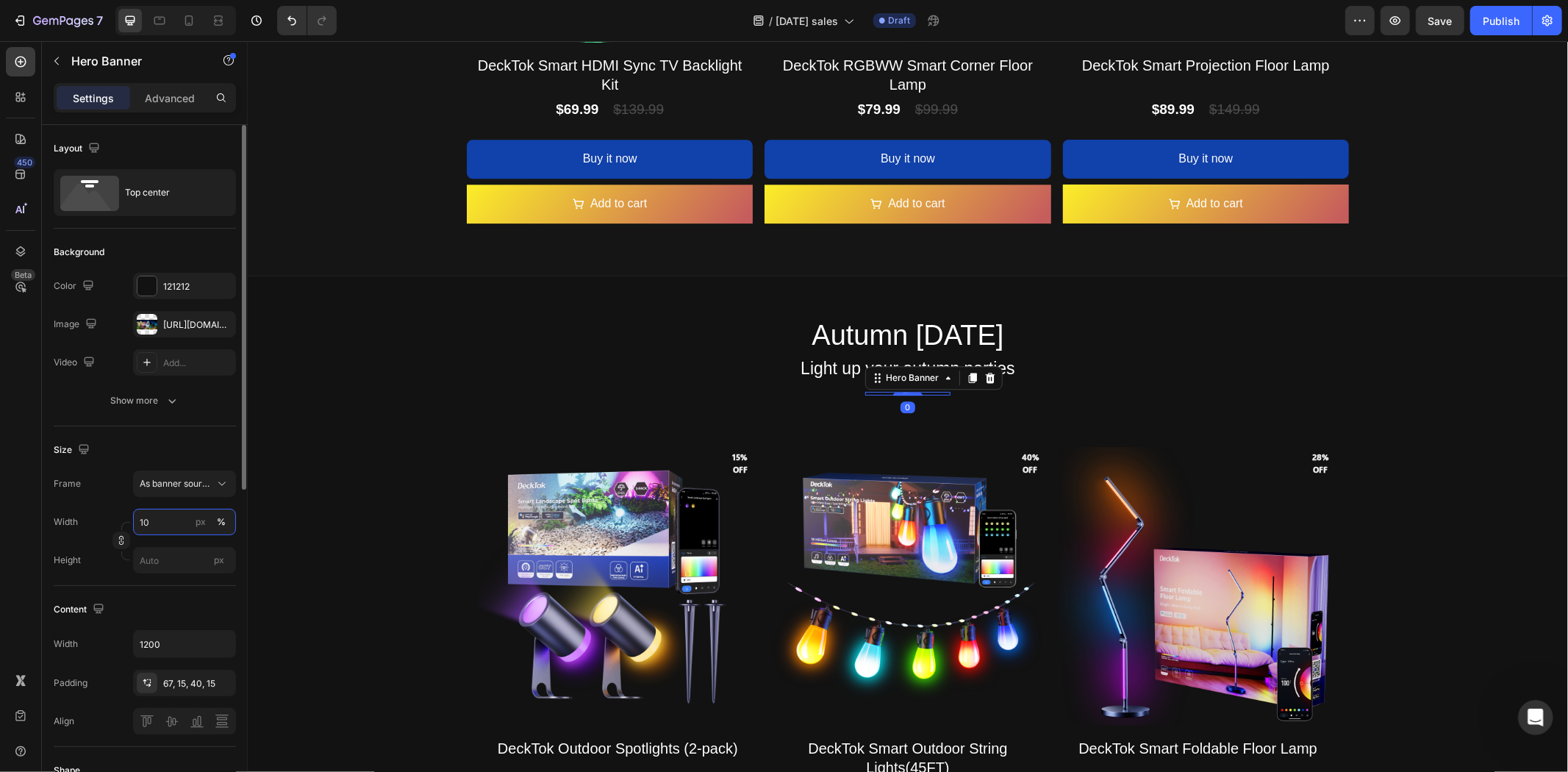
type input "100"
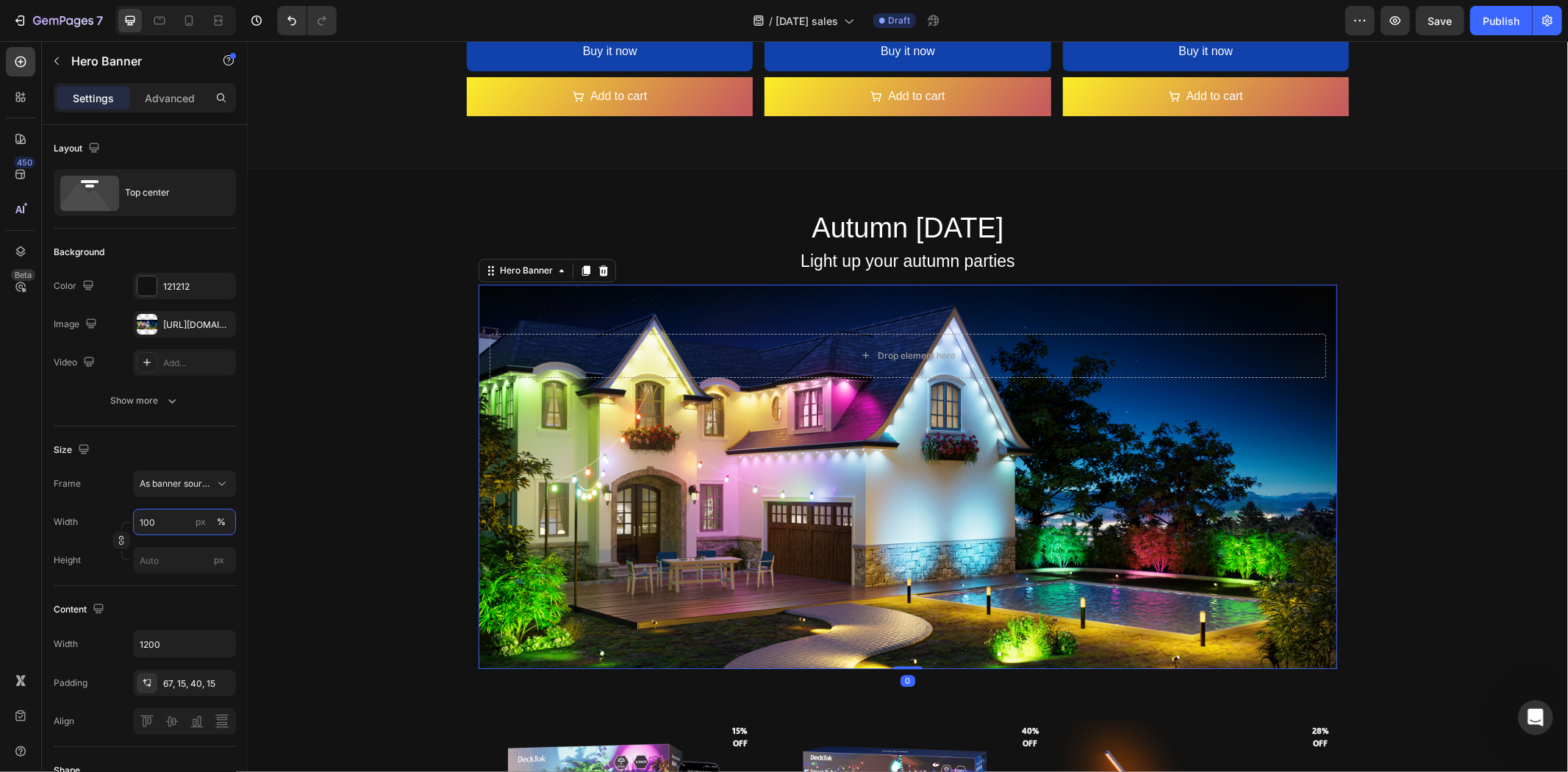
scroll to position [3405, 0]
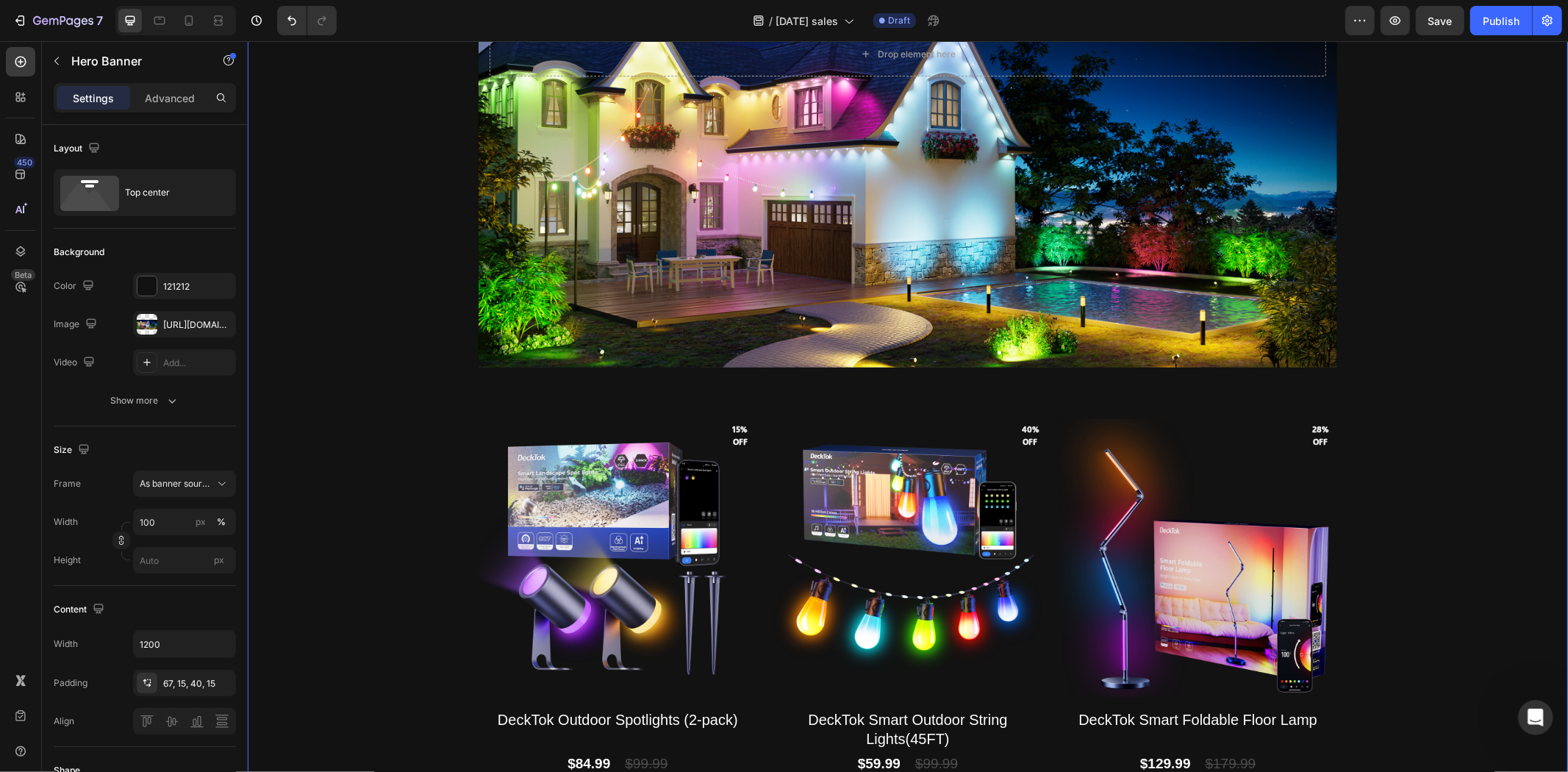
click at [1451, 510] on div "Enjoy the warm autumn light Text Block Autumn [DATE] Heading Light up your autu…" at bounding box center [907, 386] width 1321 height 1039
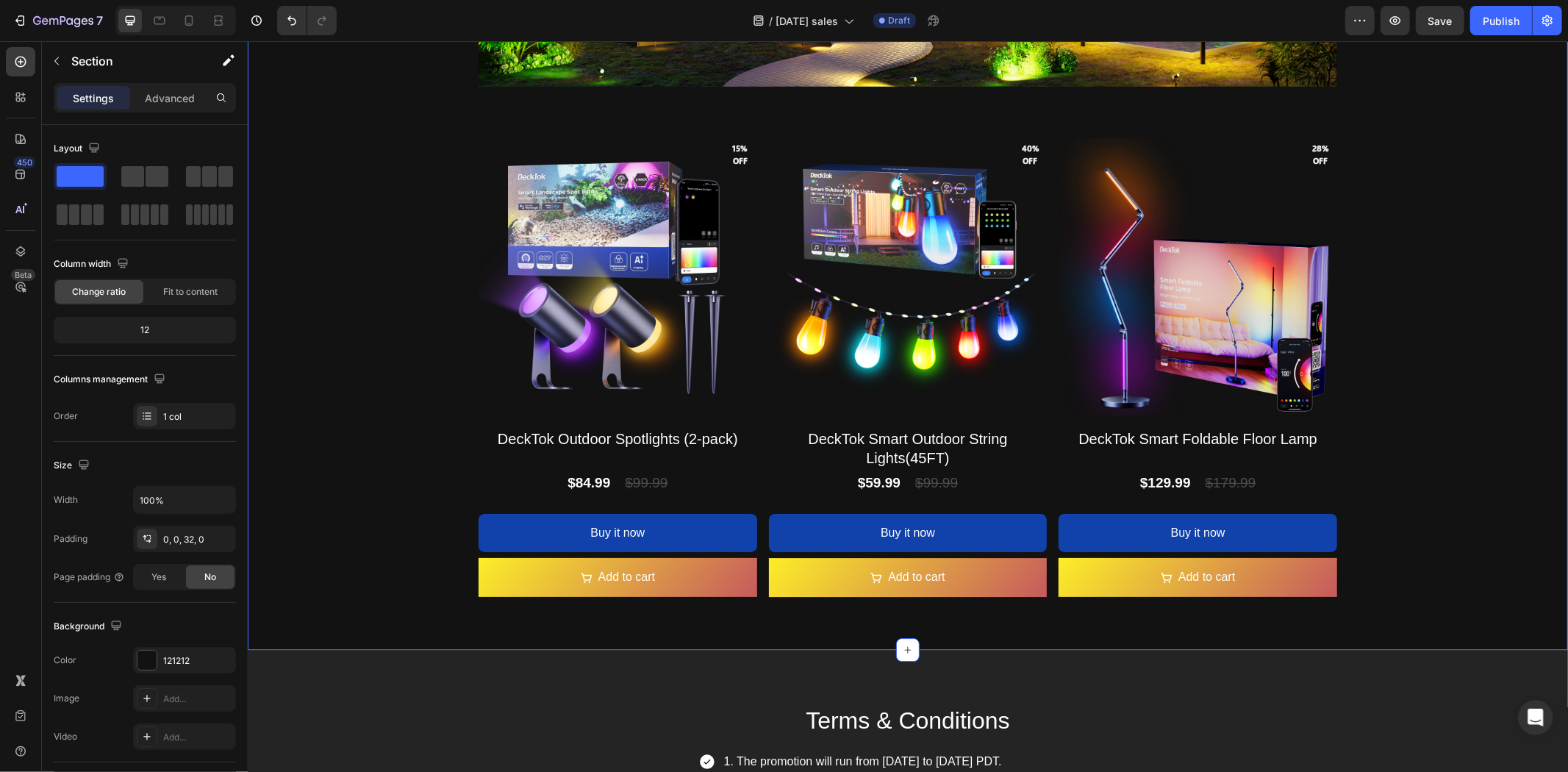
scroll to position [3650, 0]
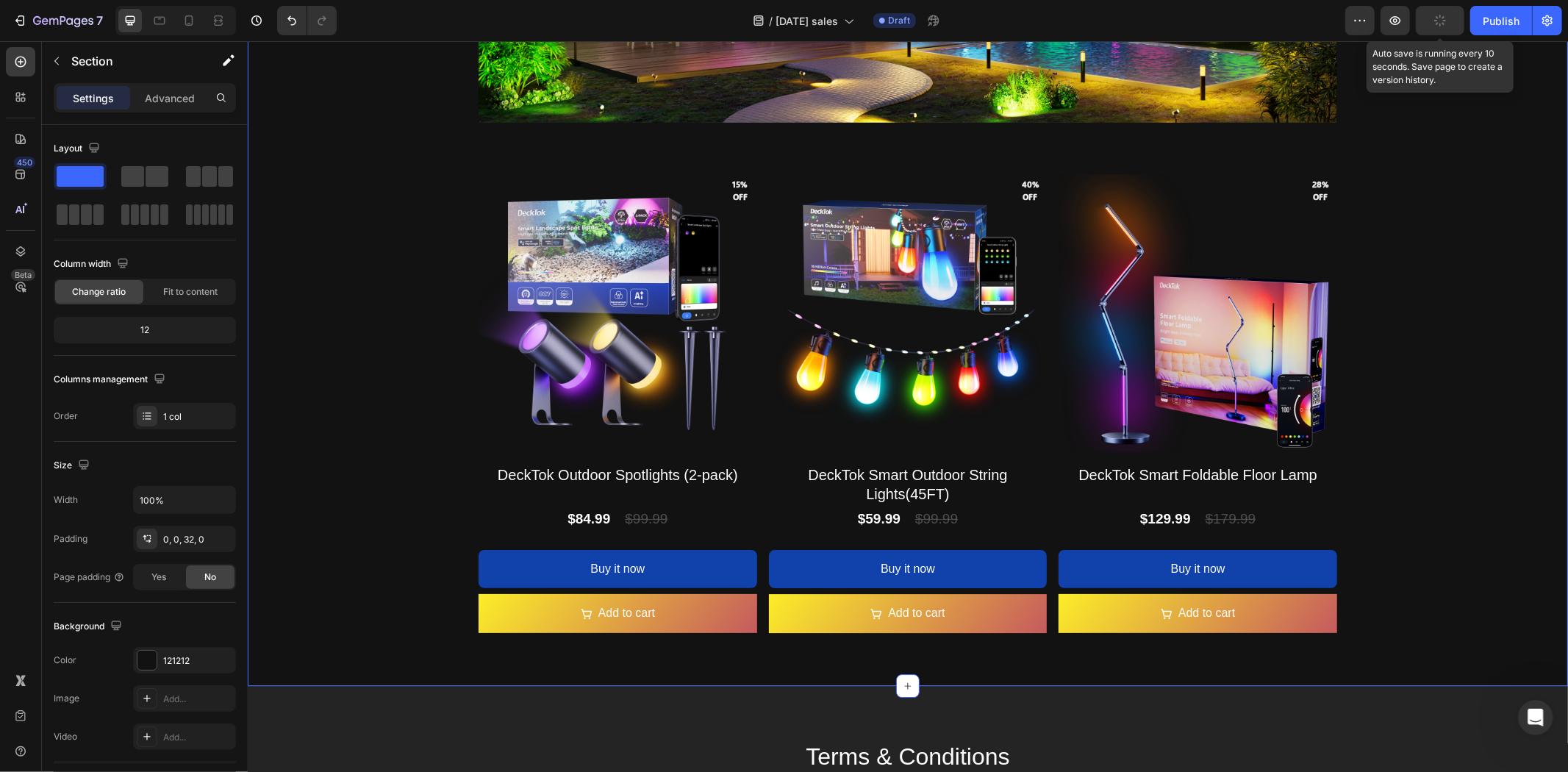
click at [1447, 29] on button "button" at bounding box center [1440, 20] width 49 height 29
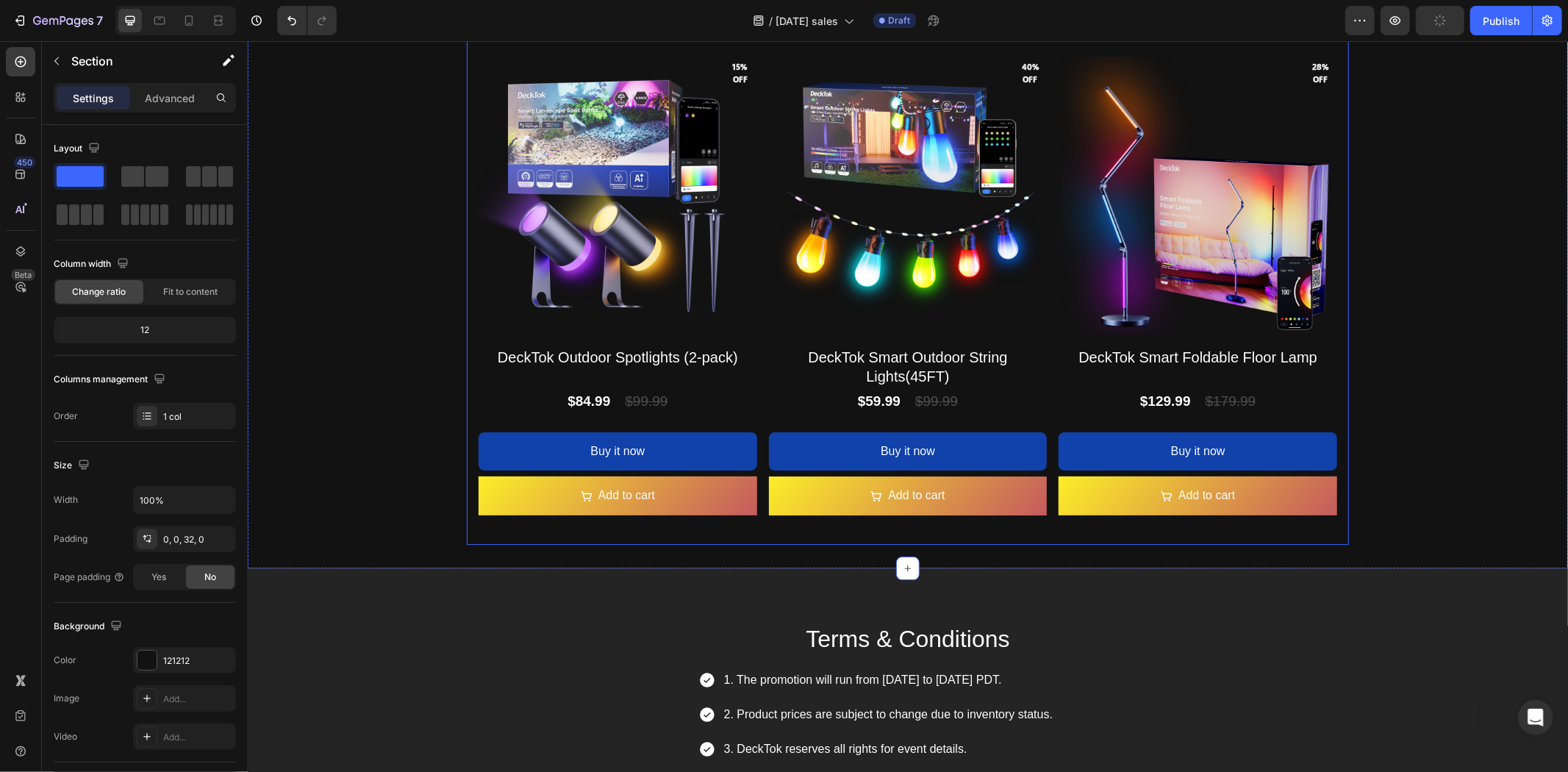
scroll to position [3977, 0]
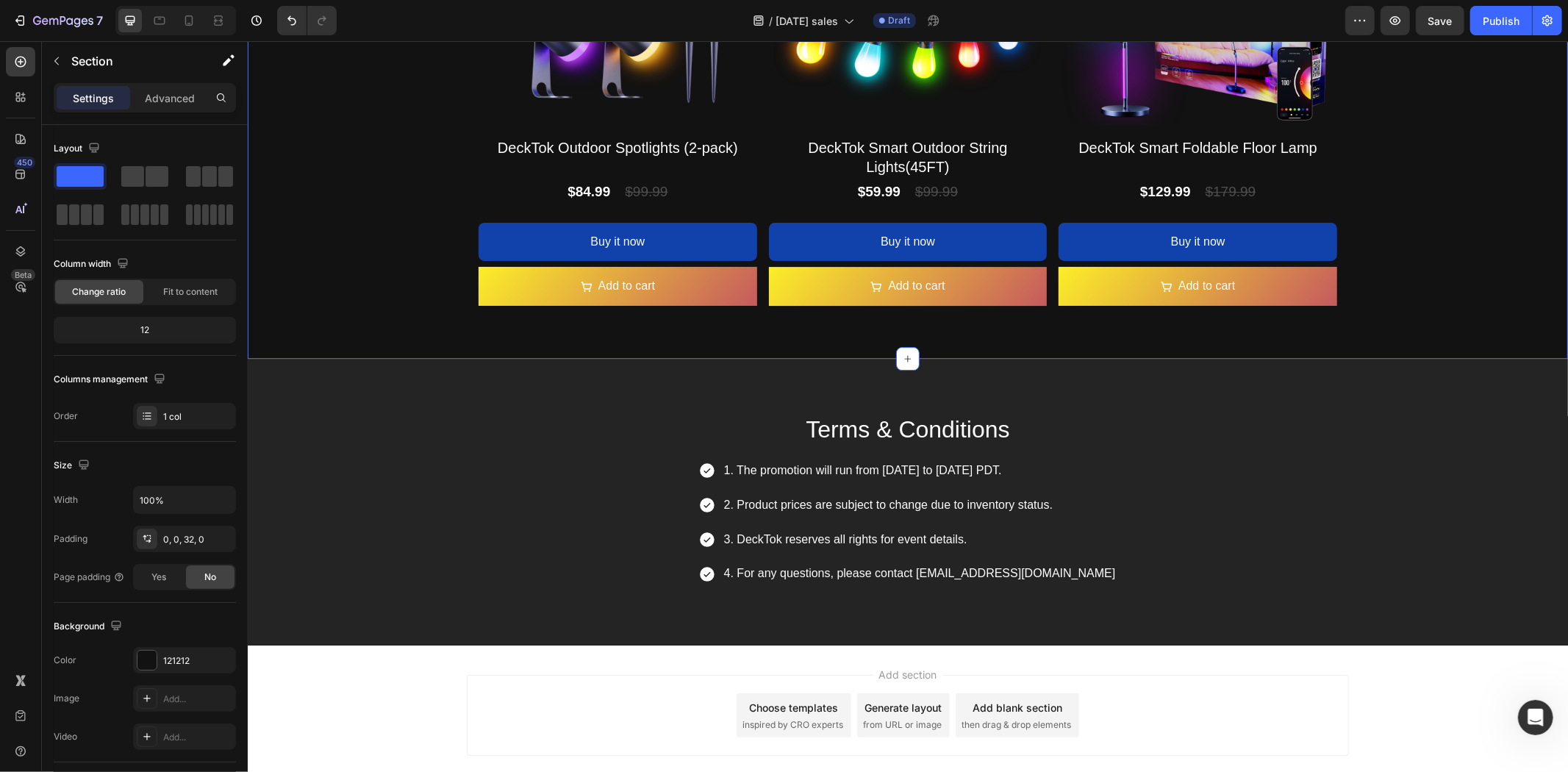
click at [1310, 672] on div "Add section Choose templates inspired by CRO experts Generate layout from URL o…" at bounding box center [907, 735] width 1321 height 181
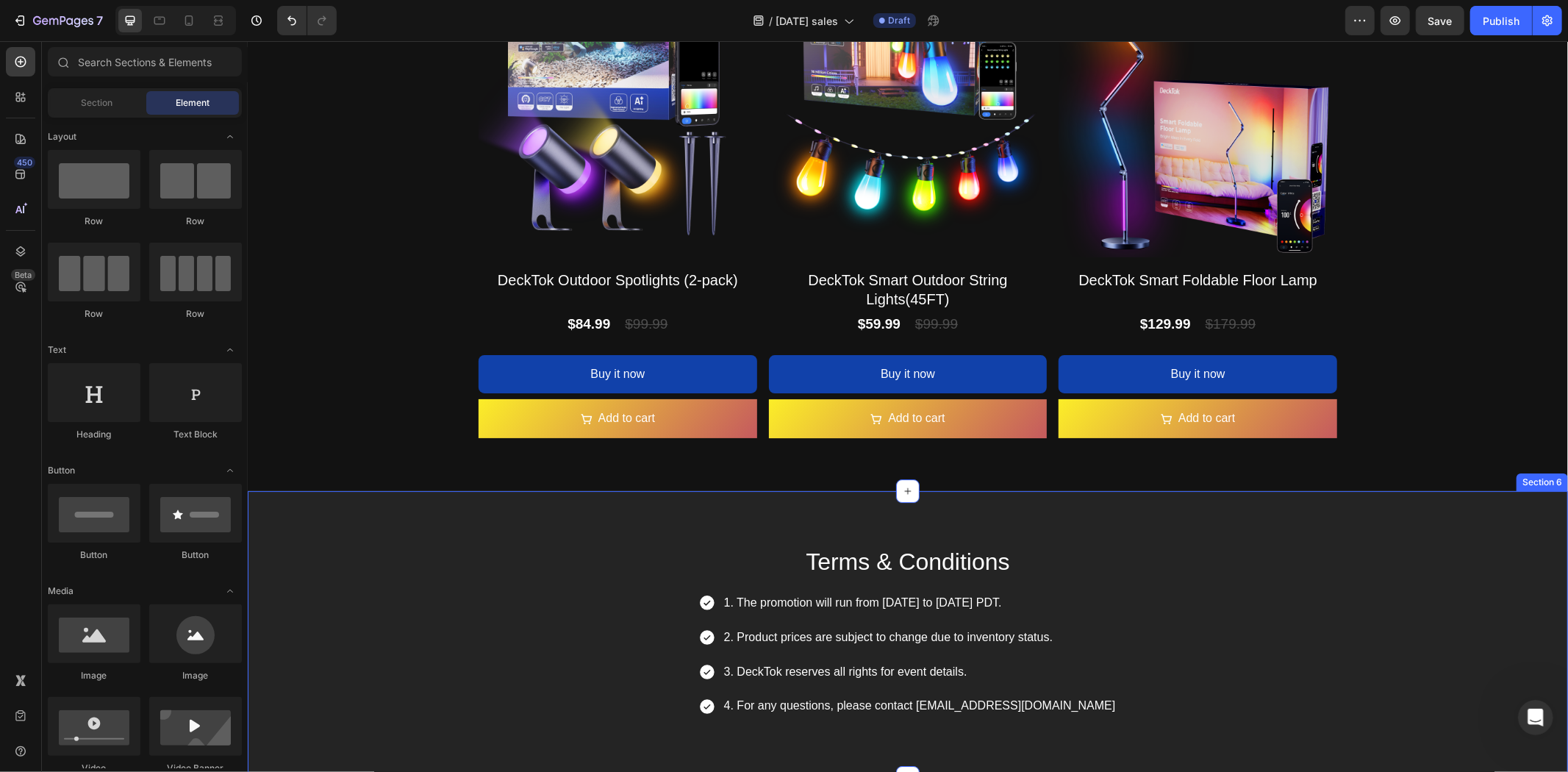
scroll to position [3650, 0]
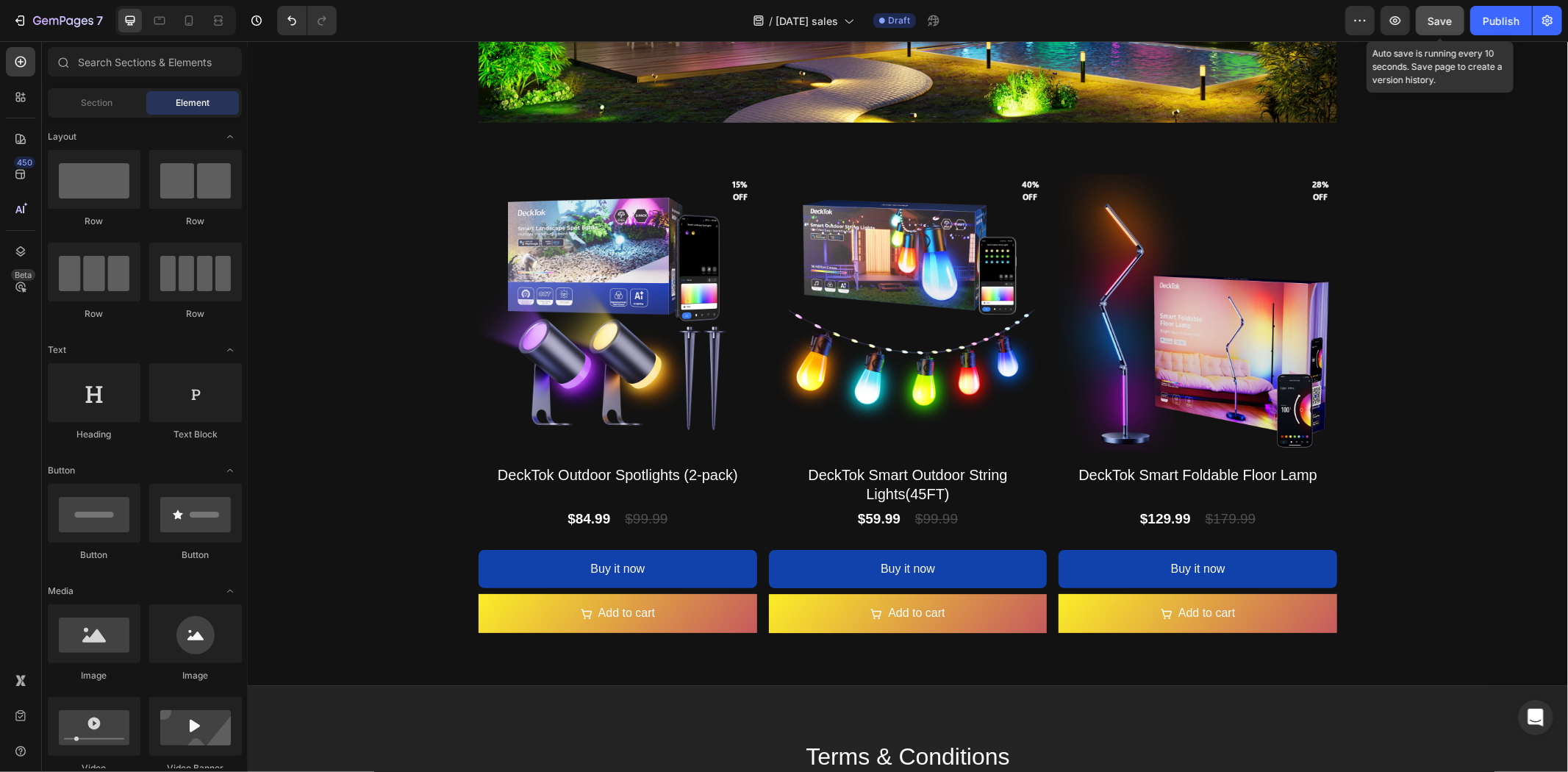
click at [1450, 20] on span "Save" at bounding box center [1440, 21] width 24 height 12
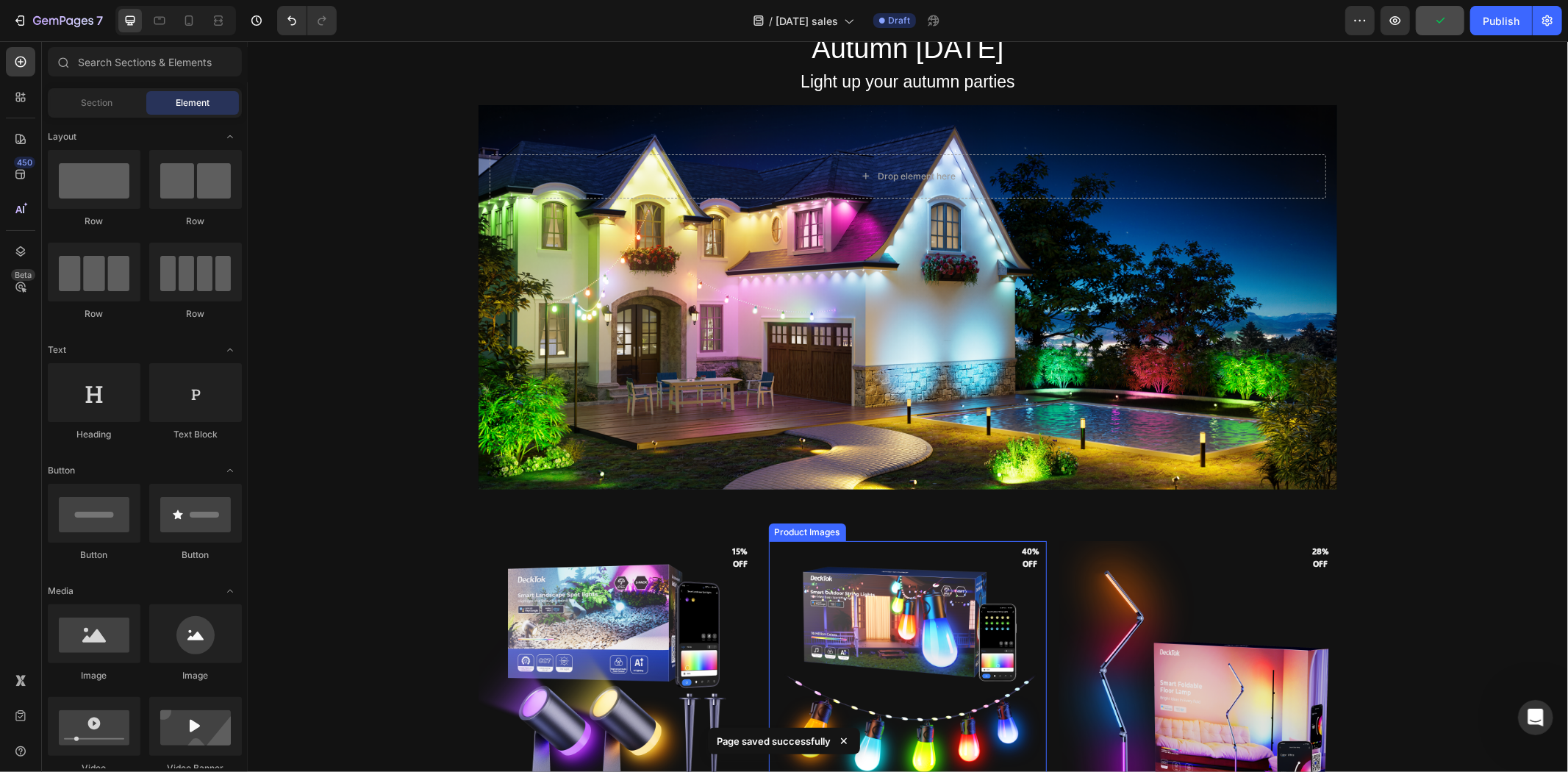
scroll to position [3079, 0]
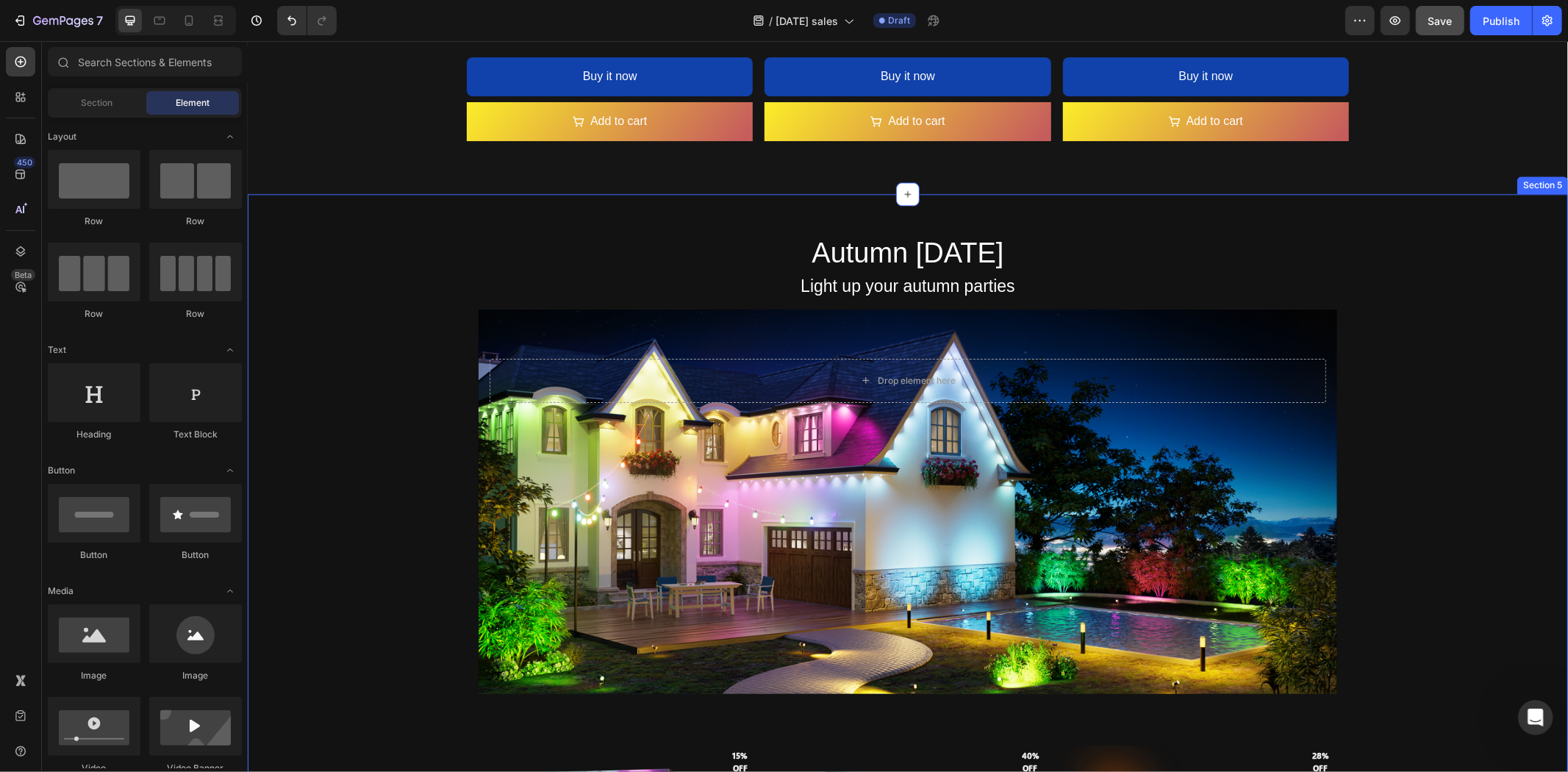
click at [1451, 451] on div "Enjoy the warm autumn light Text Block Autumn [DATE] Heading Light up your autu…" at bounding box center [907, 713] width 1321 height 1039
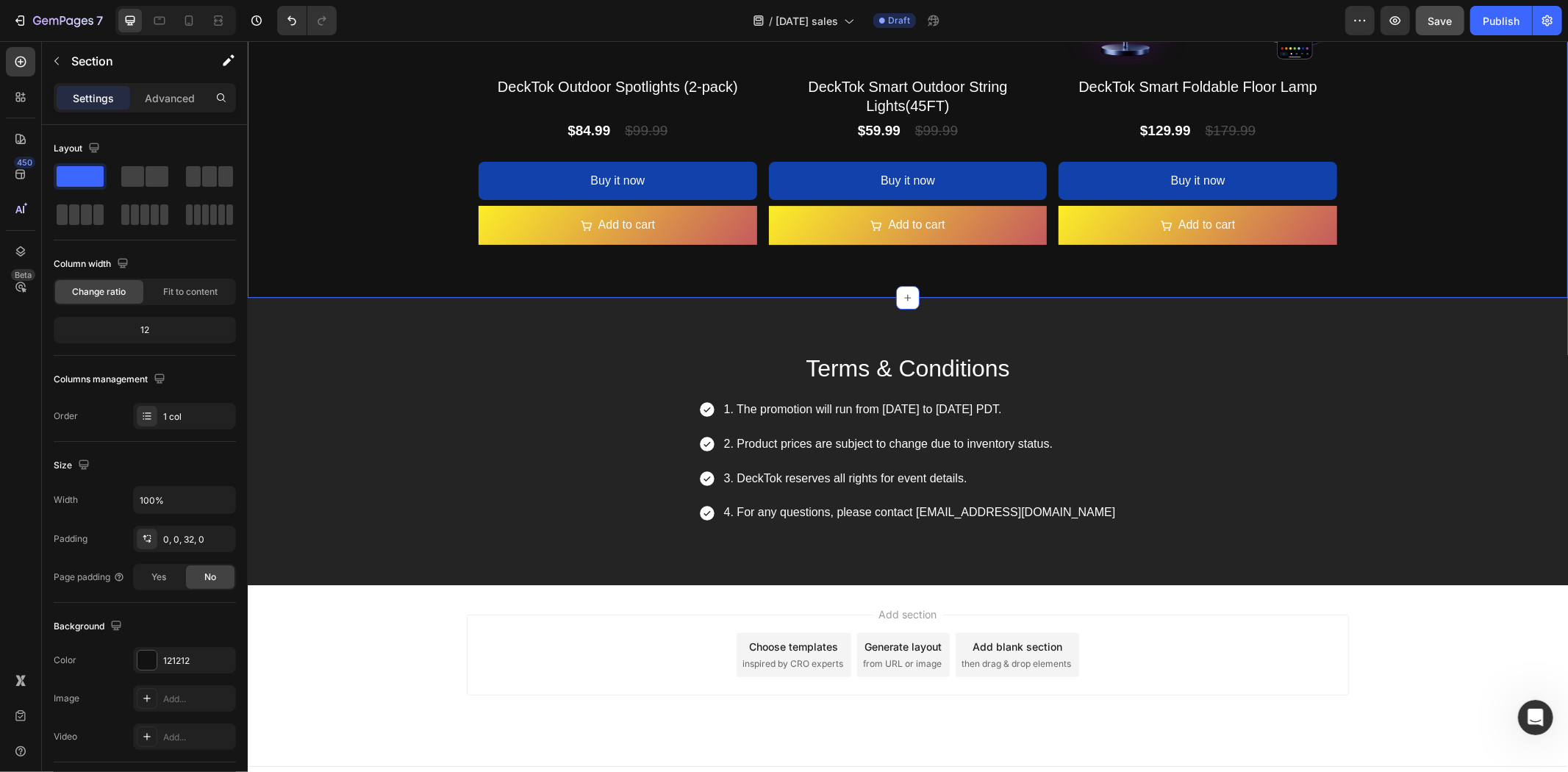
scroll to position [4059, 0]
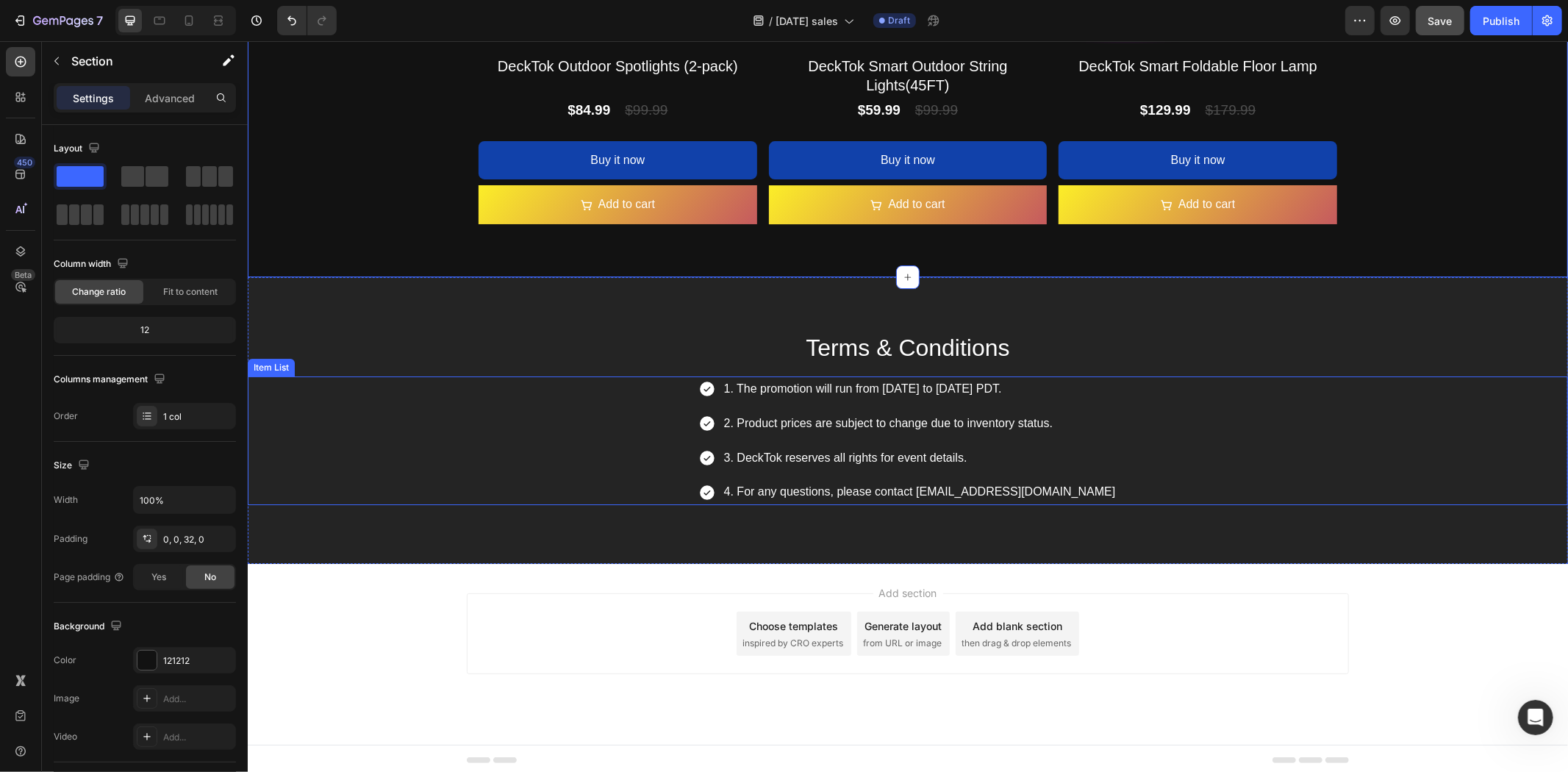
click at [1180, 410] on div "1. The promotion will run from [DATE] to [DATE] PDT. 2. Product prices are subj…" at bounding box center [907, 440] width 1321 height 129
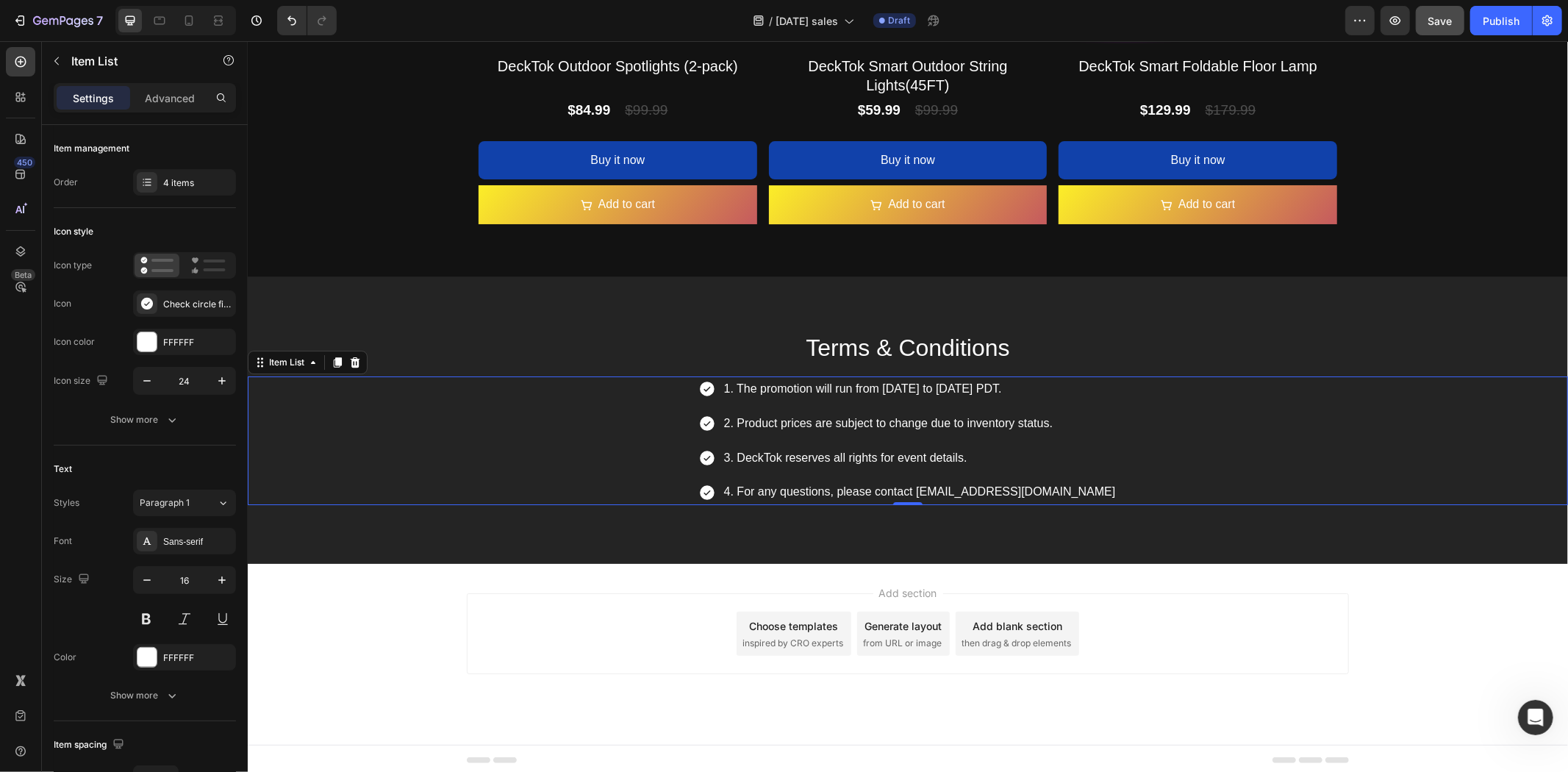
click at [949, 389] on p "1. The promotion will run from [DATE] to [DATE] PDT." at bounding box center [920, 388] width 392 height 21
click at [957, 389] on p "1. The promotion will run from [DATE] to [DATE] PDT." at bounding box center [920, 388] width 392 height 21
click at [960, 390] on p "1. The promotion will run from [DATE] to [DATE] PDT." at bounding box center [920, 388] width 392 height 21
click at [1048, 394] on p "1. The promotion will run from [DATE] to [DATE] PDT." at bounding box center [920, 388] width 392 height 21
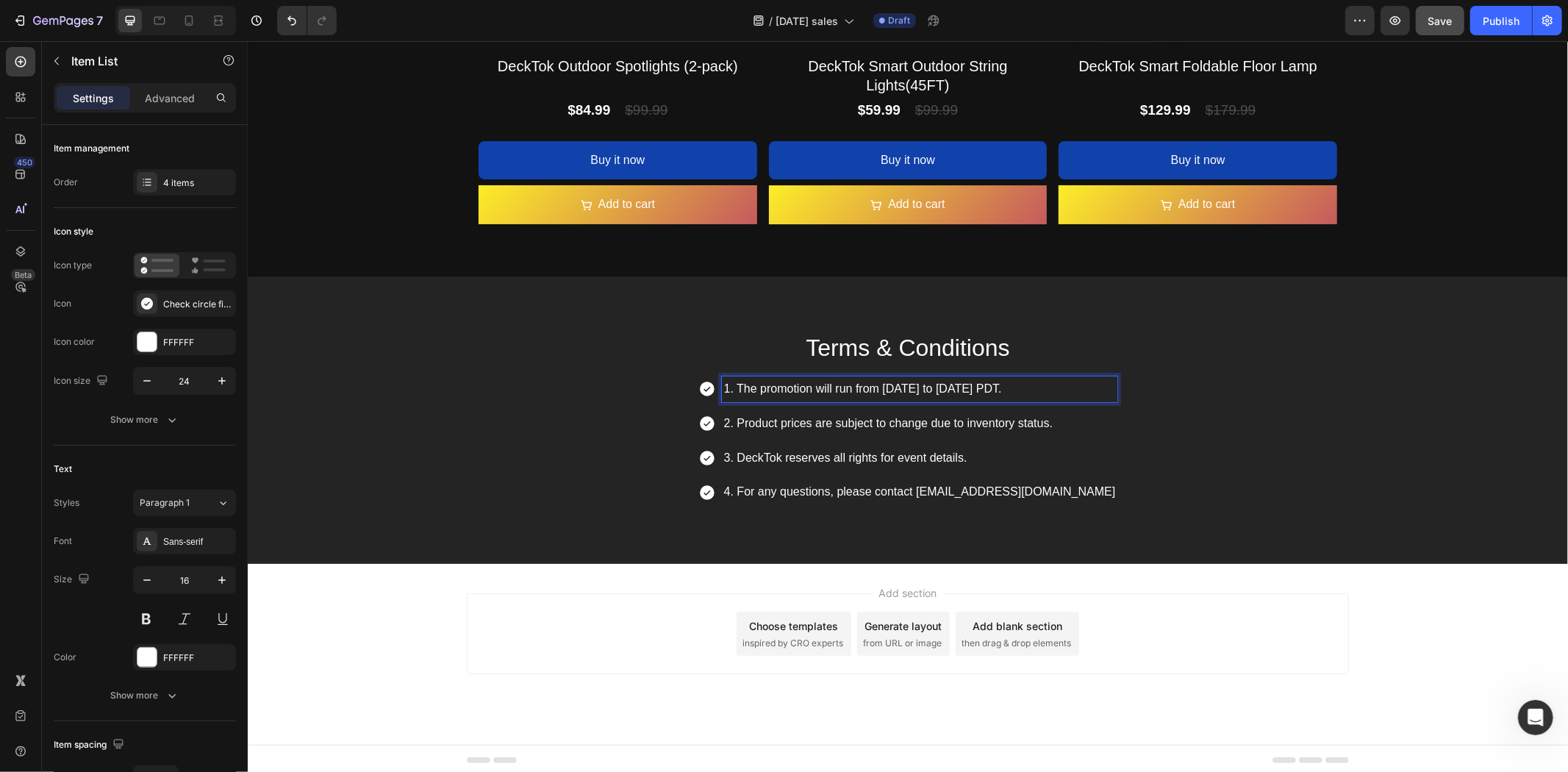
click at [1031, 390] on p "1. The promotion will run from [DATE] to [DATE] PDT." at bounding box center [920, 388] width 392 height 21
drag, startPoint x: 979, startPoint y: 384, endPoint x: 1057, endPoint y: 386, distance: 78.0
click at [1057, 386] on p "1. The promotion will run from [DATE] to [DATE] PDT." at bounding box center [920, 388] width 392 height 21
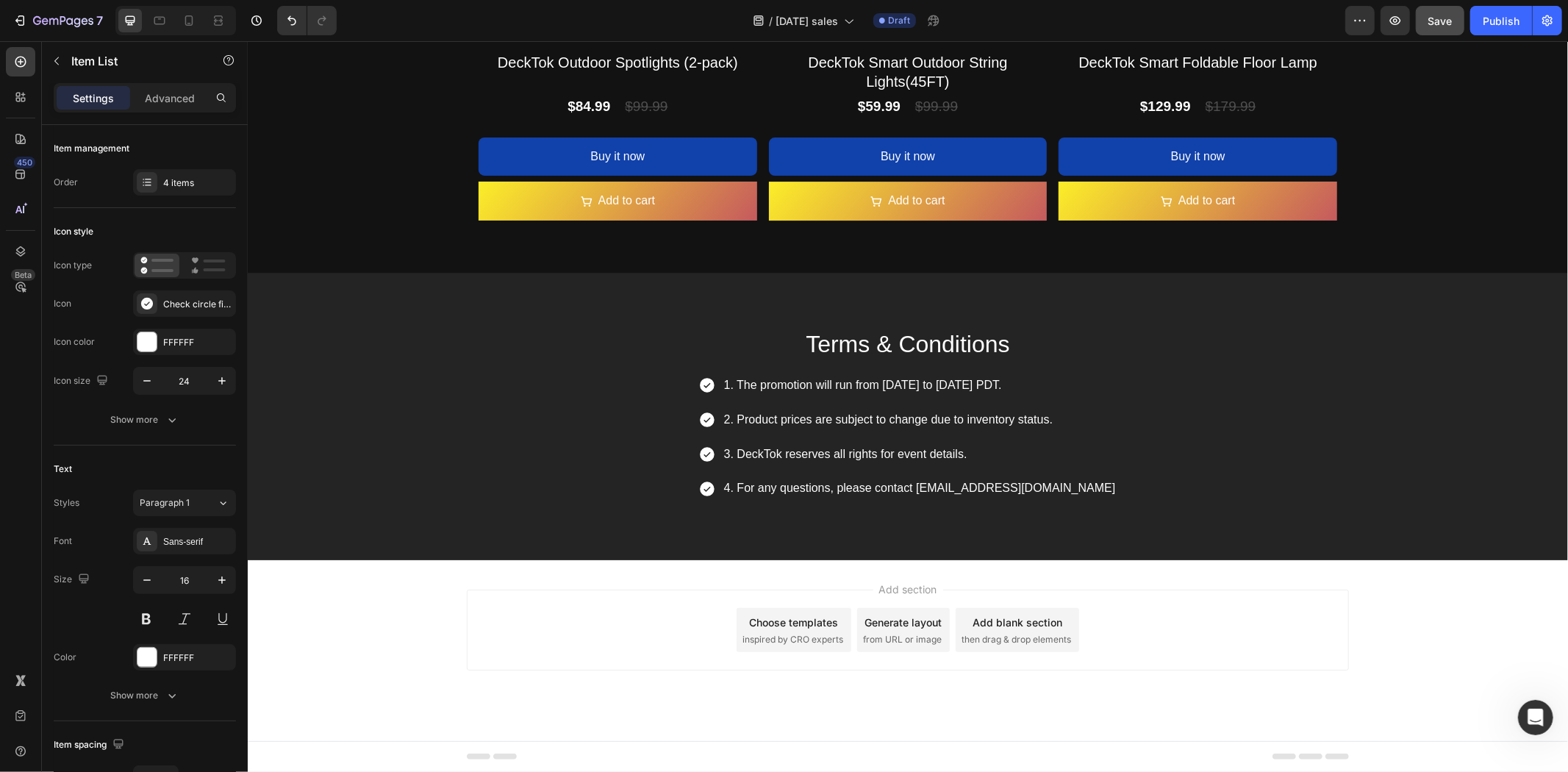
click at [1193, 398] on div "1. The promotion will run from [DATE] to [DATE] PDT. 2. Product prices are subj…" at bounding box center [907, 436] width 1321 height 129
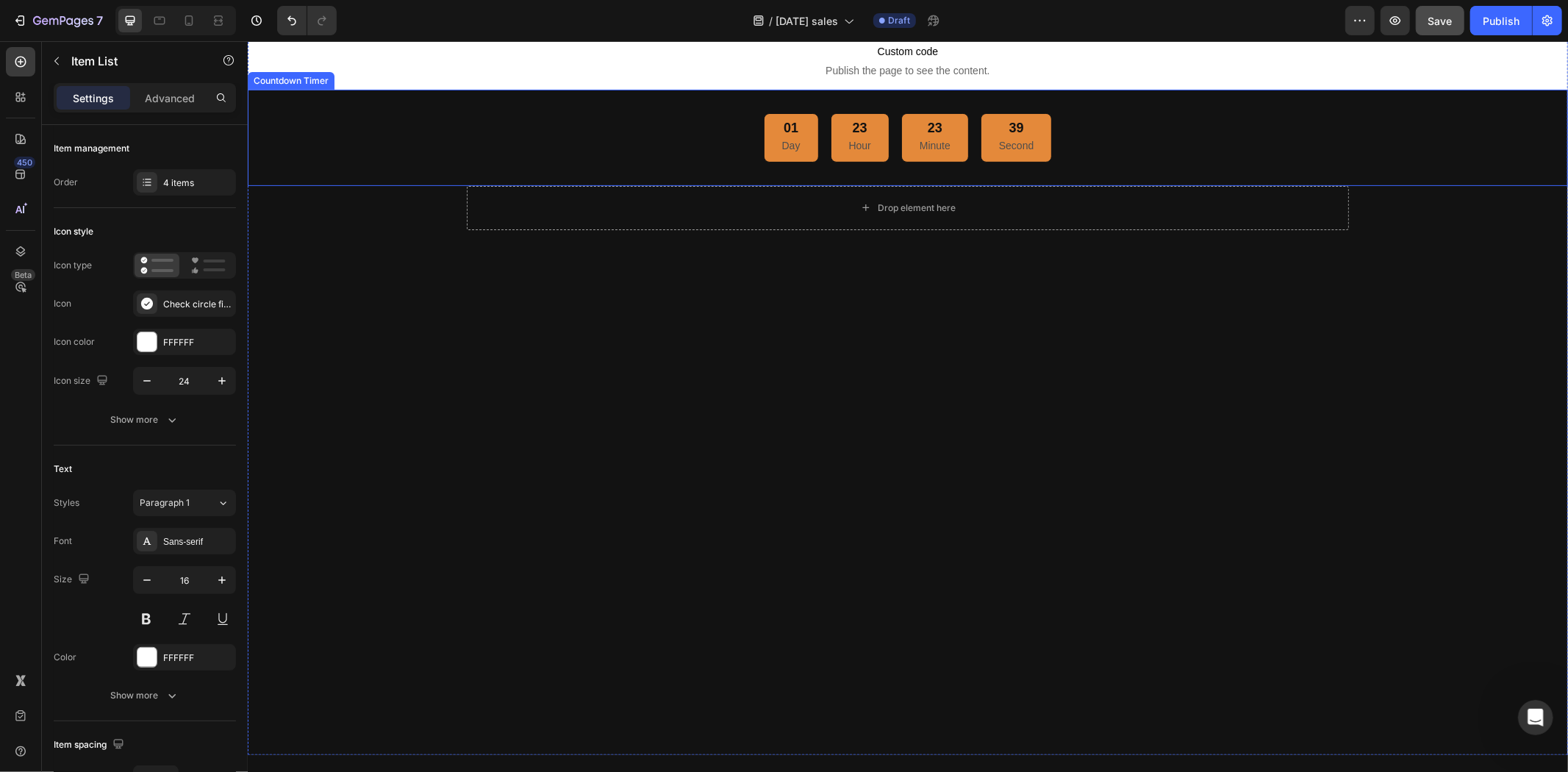
scroll to position [552, 0]
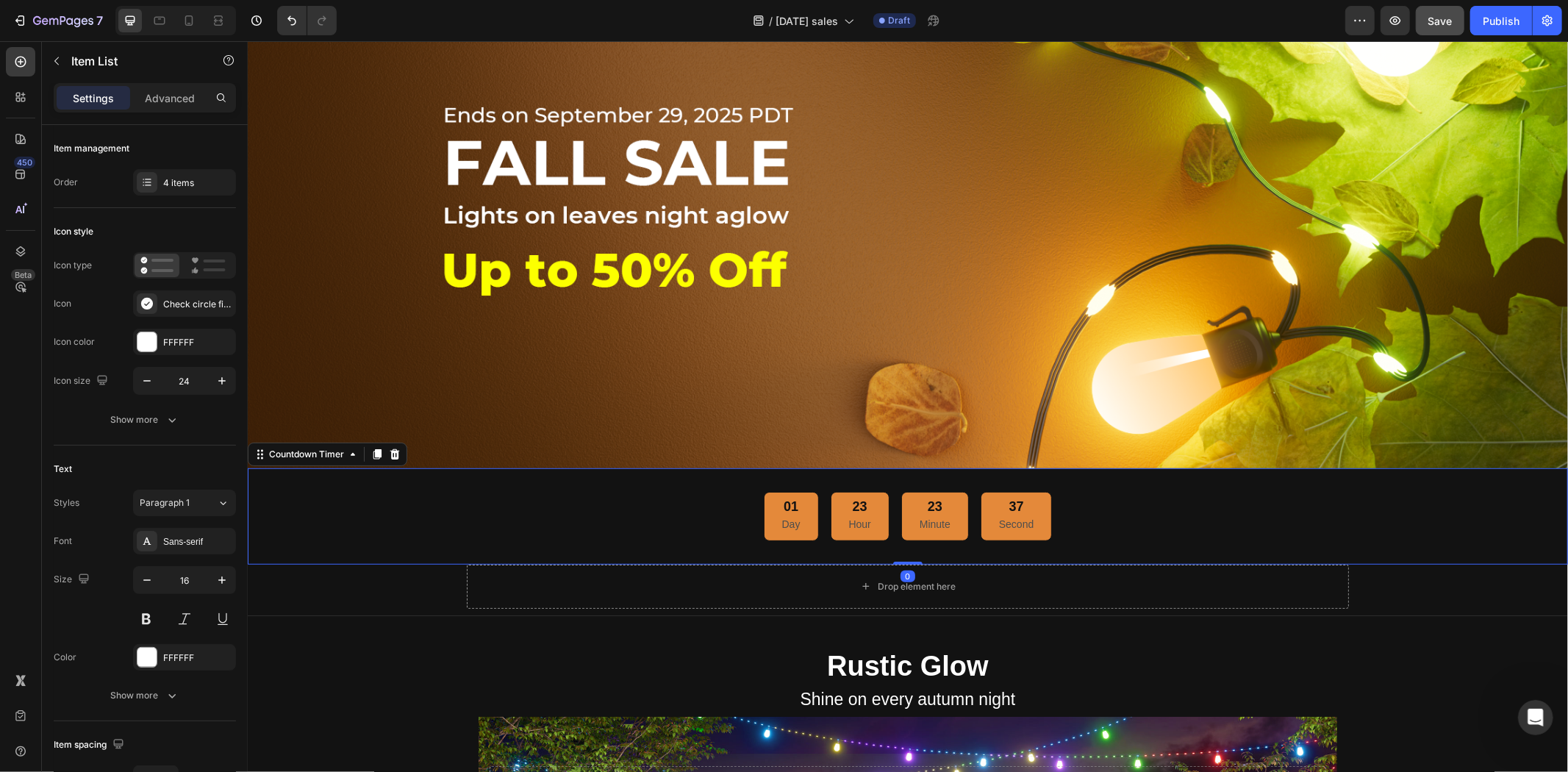
click at [1149, 511] on div "01 Day 23 Hour 23 Minute 37 Second" at bounding box center [907, 516] width 1274 height 50
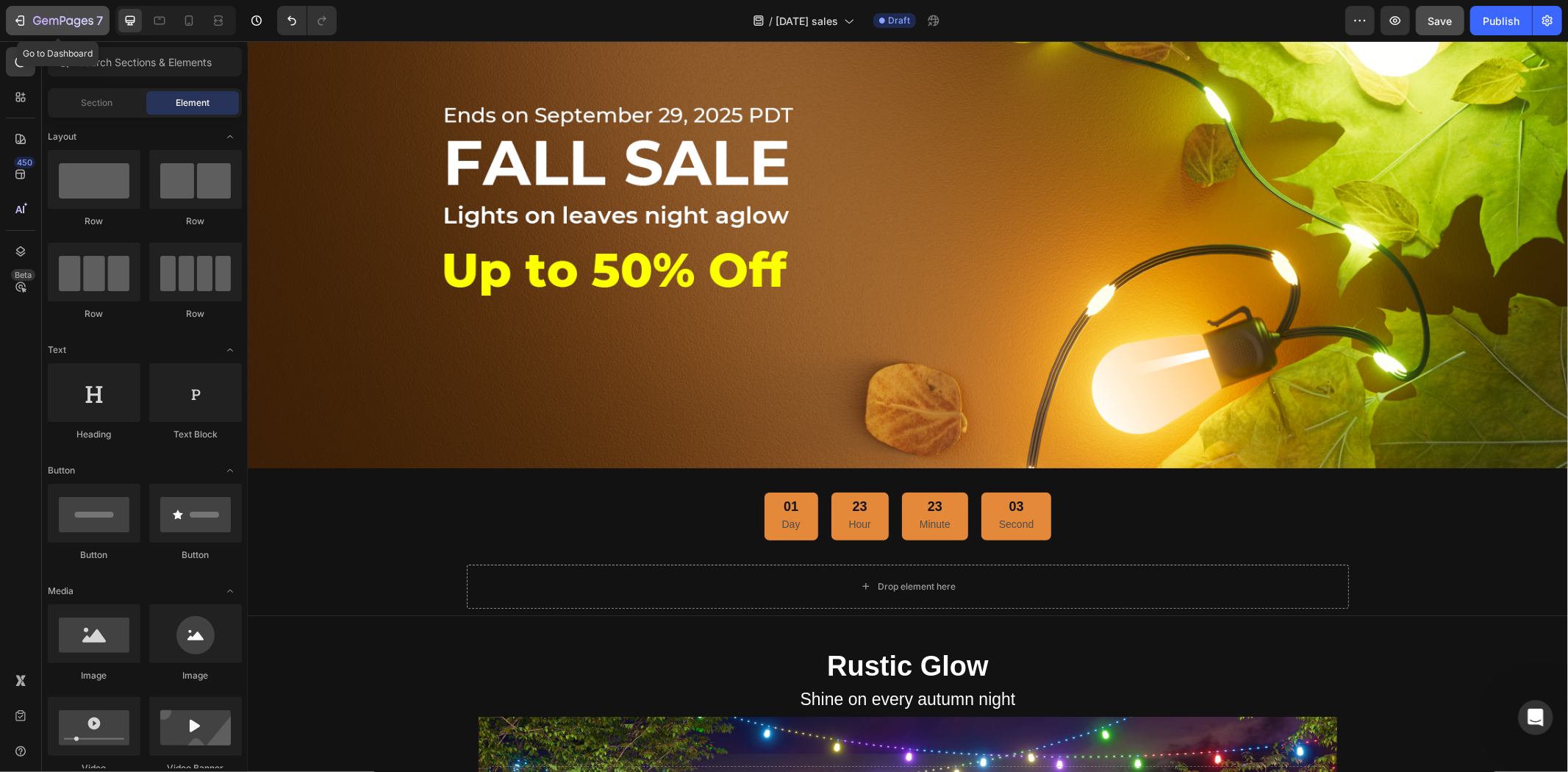
click at [38, 12] on div "7" at bounding box center [67, 20] width 70 height 18
click at [12, 13] on icon "button" at bounding box center [20, 20] width 15 height 15
